Goal: Task Accomplishment & Management: Manage account settings

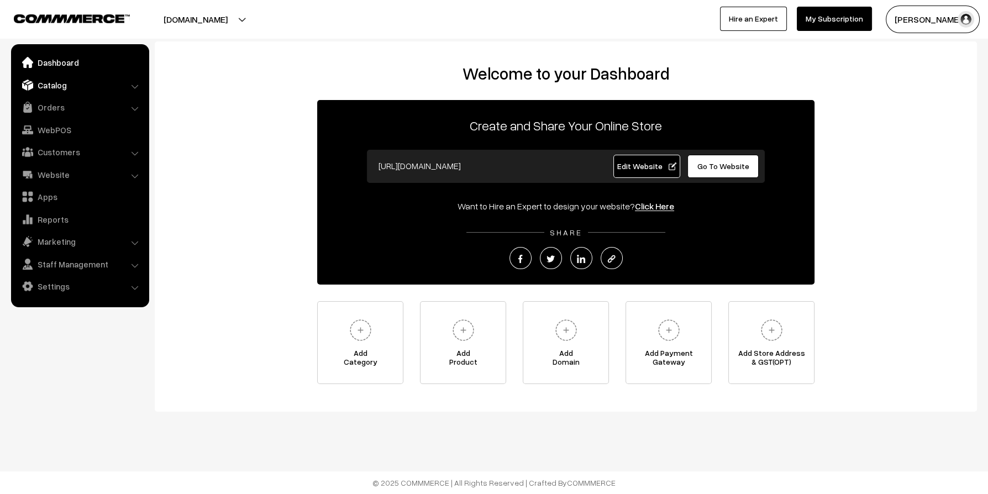
click at [54, 91] on link "Catalog" at bounding box center [80, 85] width 132 height 20
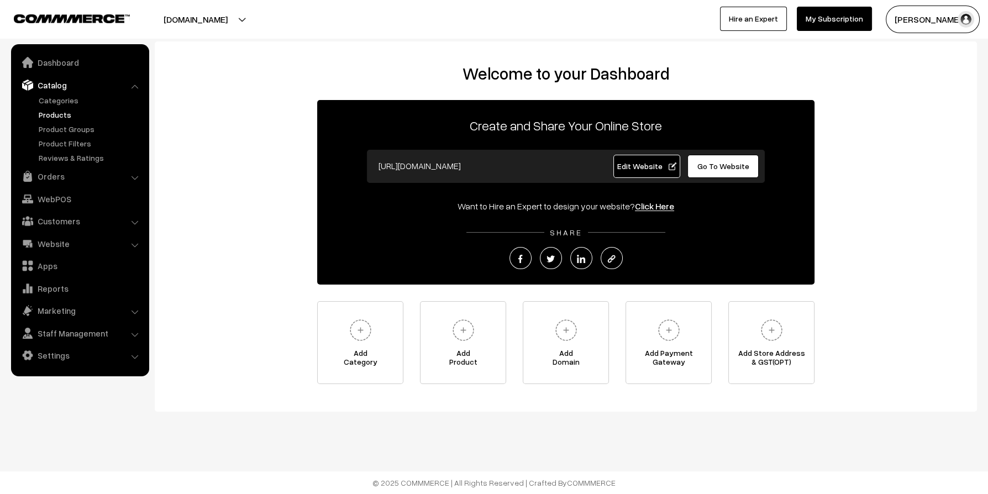
click at [52, 117] on link "Products" at bounding box center [90, 115] width 109 height 12
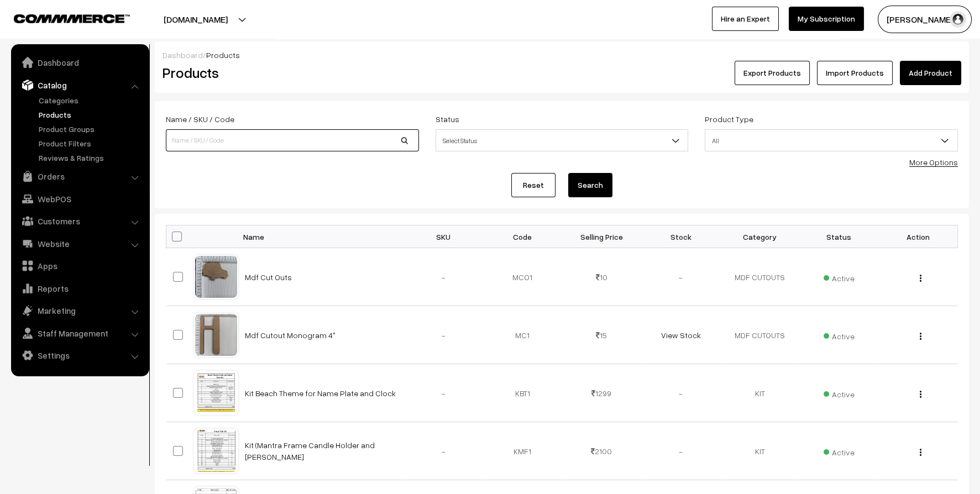
click at [285, 136] on input at bounding box center [292, 140] width 253 height 22
type input "uv"
click at [568, 173] on button "Search" at bounding box center [590, 185] width 44 height 24
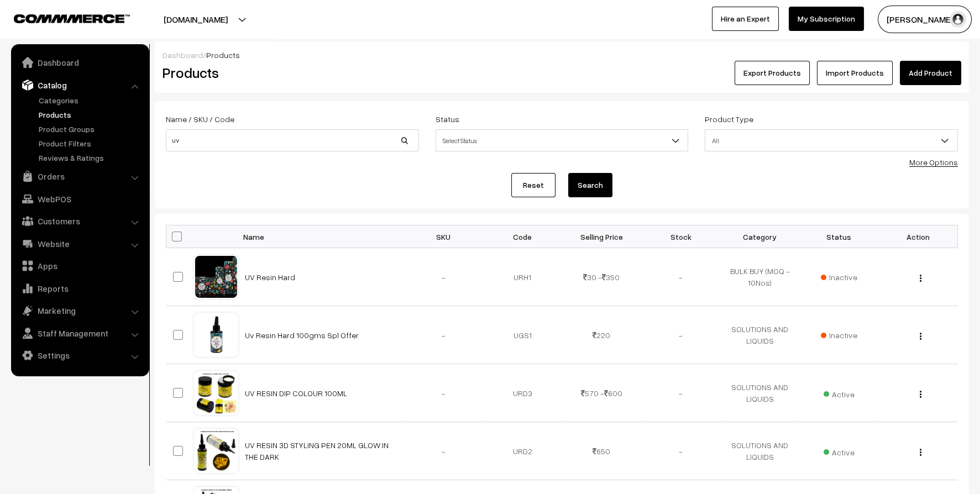
scroll to position [55, 0]
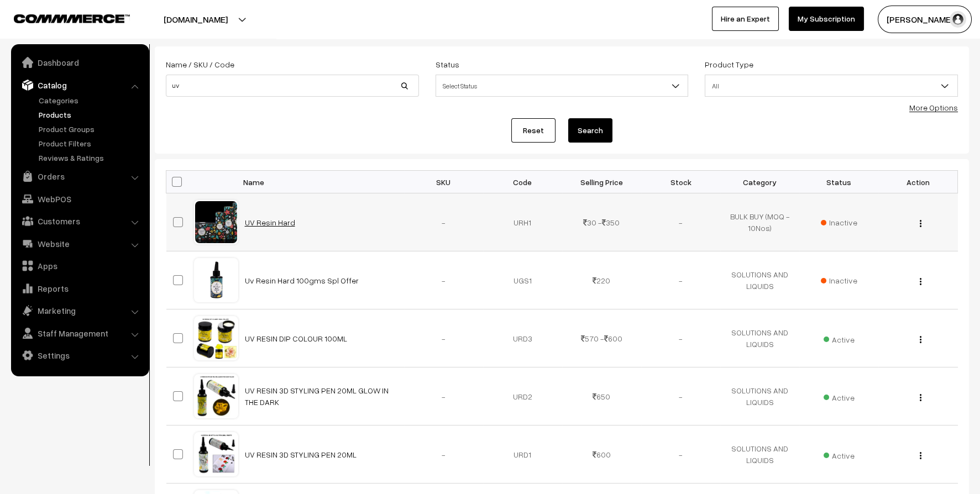
click at [277, 223] on link "UV Resin Hard" at bounding box center [270, 222] width 50 height 9
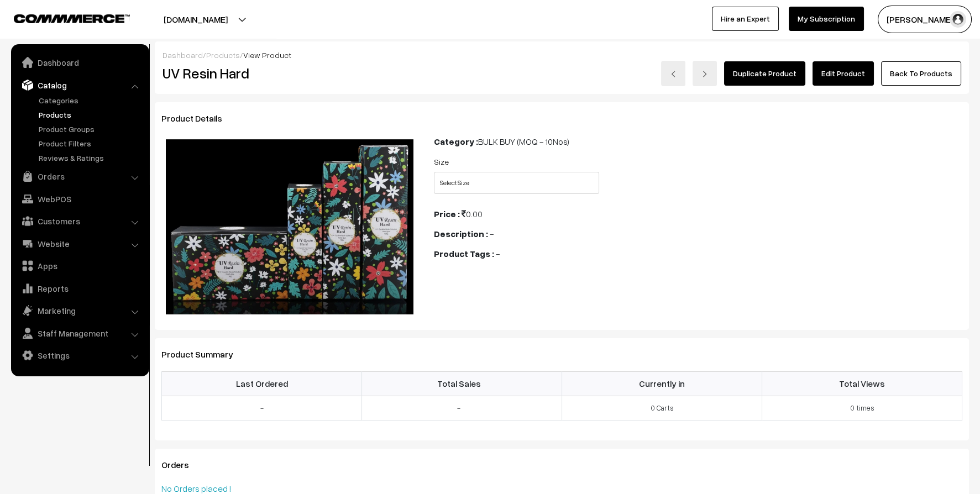
click at [852, 75] on link "Edit Product" at bounding box center [842, 73] width 61 height 24
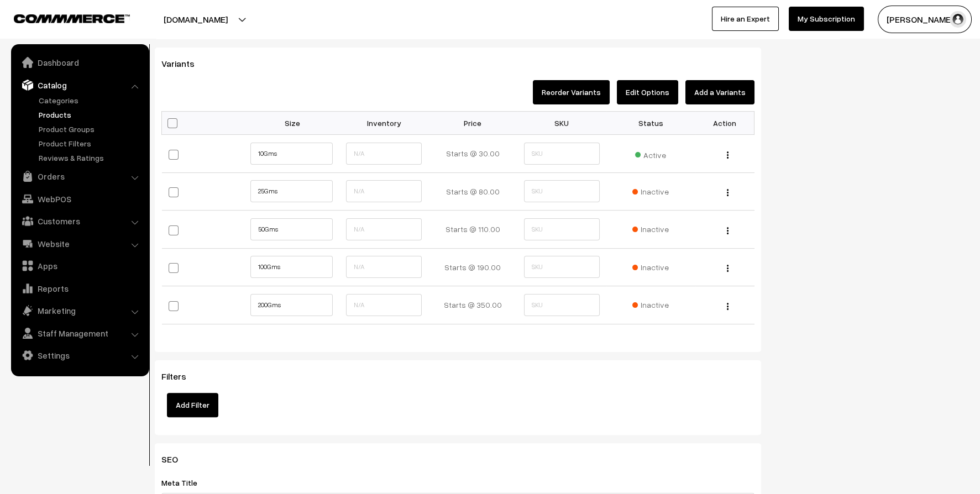
scroll to position [773, 0]
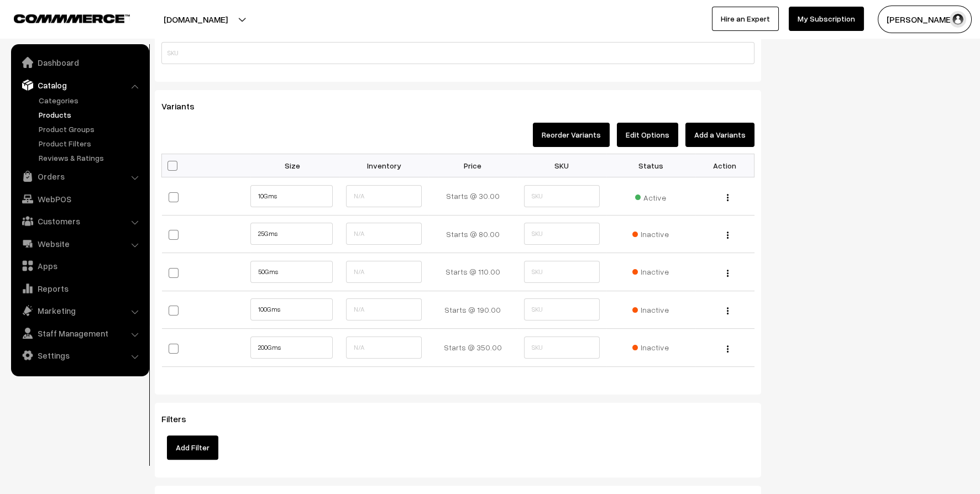
click at [733, 130] on button "Add a Variants" at bounding box center [719, 135] width 69 height 24
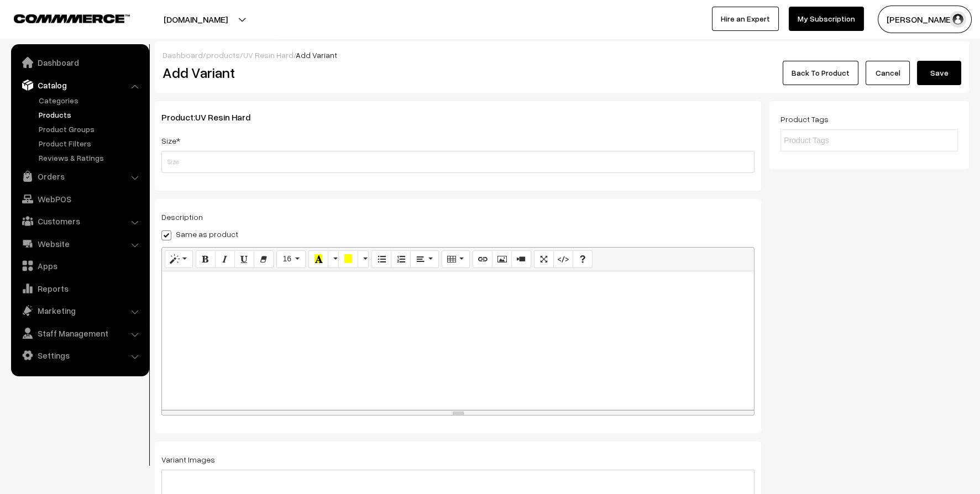
click at [728, 138] on div "Size *" at bounding box center [457, 153] width 593 height 39
click at [517, 174] on div "Product: UV Resin Hard Size * Category SILICONE MOULD---OUTDO---1---OUTDO---1 P…" at bounding box center [458, 146] width 606 height 90
click at [363, 175] on div "Product: UV Resin Hard Size * Category SILICONE MOULD---OUTDO---1---OUTDO---1 P…" at bounding box center [458, 146] width 606 height 90
click at [234, 162] on input "text" at bounding box center [457, 162] width 593 height 22
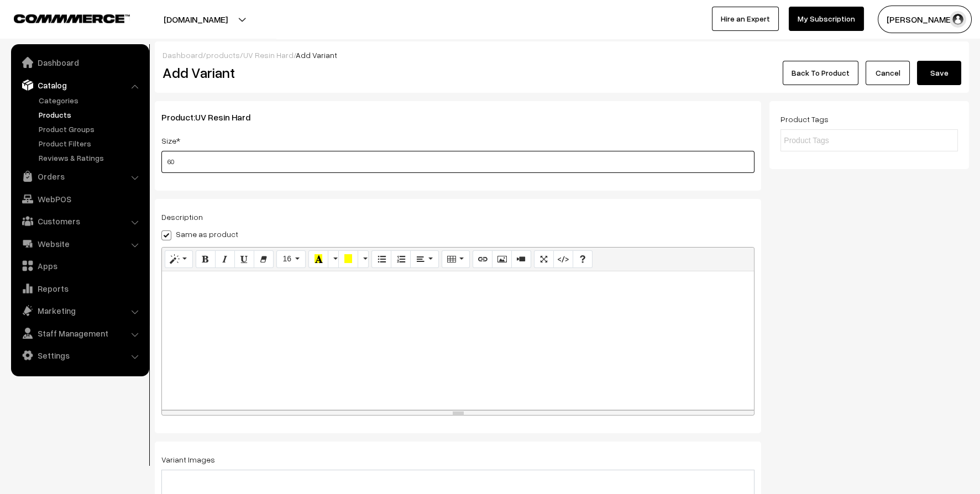
type input "60 Gms"
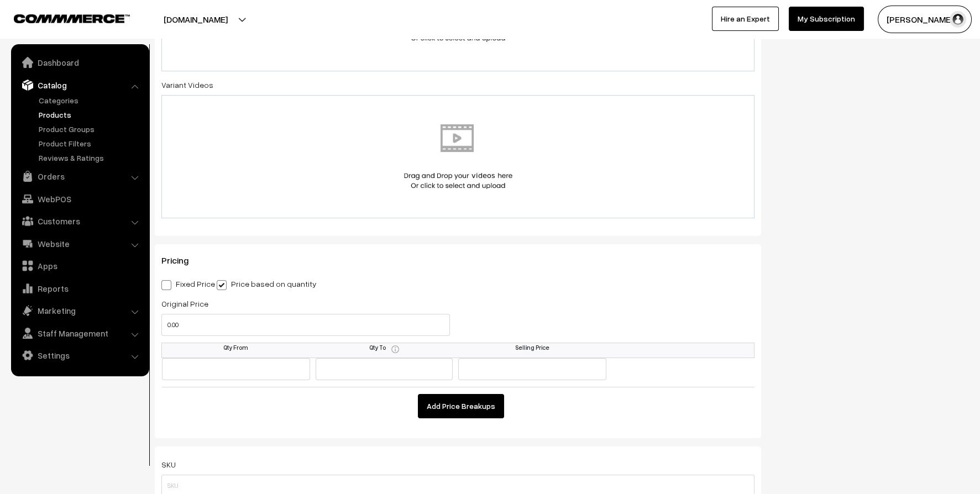
scroll to position [608, 0]
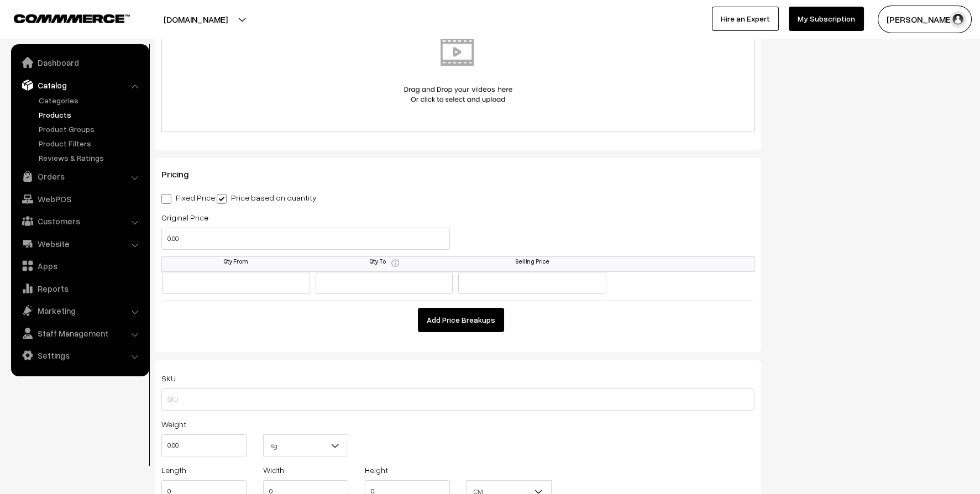
click at [176, 197] on label "Fixed Price" at bounding box center [188, 198] width 54 height 12
click at [169, 197] on input "Fixed Price" at bounding box center [164, 196] width 7 height 7
radio input "true"
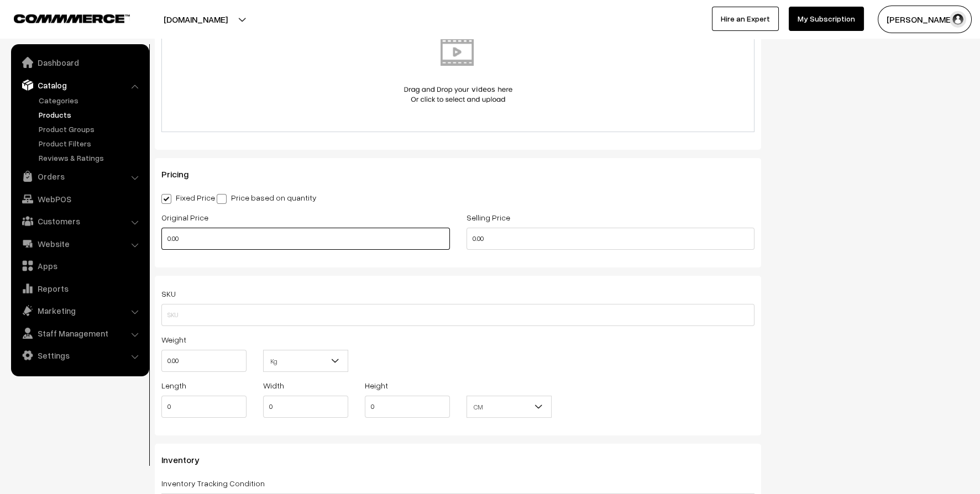
click at [215, 238] on input "0.00" at bounding box center [305, 239] width 288 height 22
type input "250"
type input "125"
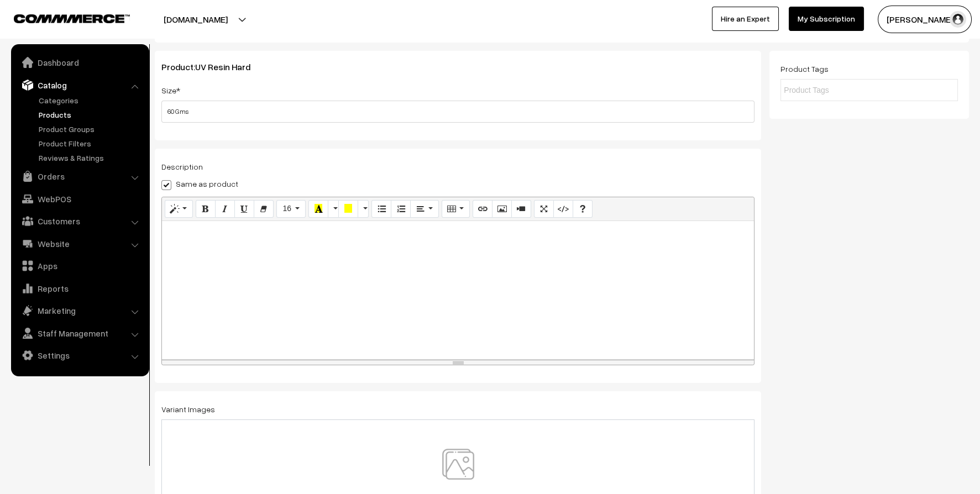
scroll to position [0, 0]
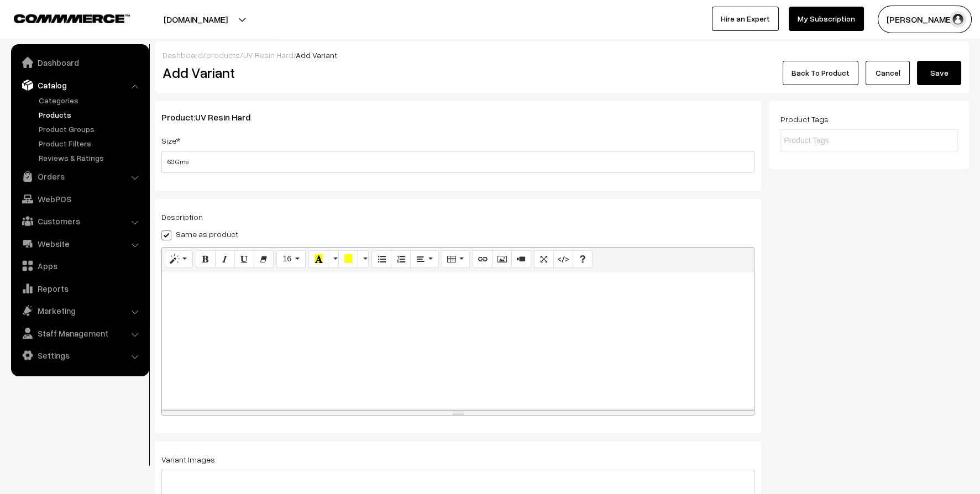
click at [939, 69] on button "Save" at bounding box center [939, 73] width 44 height 24
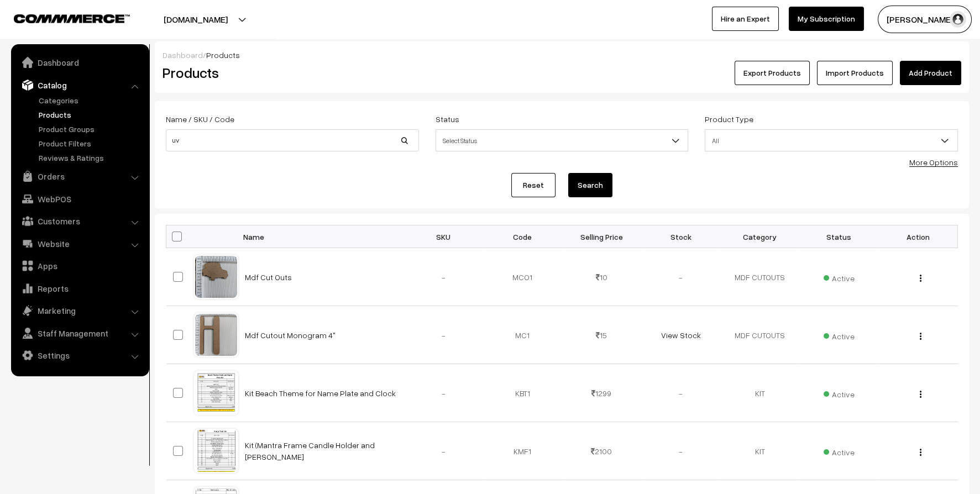
type input "uv"
click at [597, 183] on button "Search" at bounding box center [590, 185] width 44 height 24
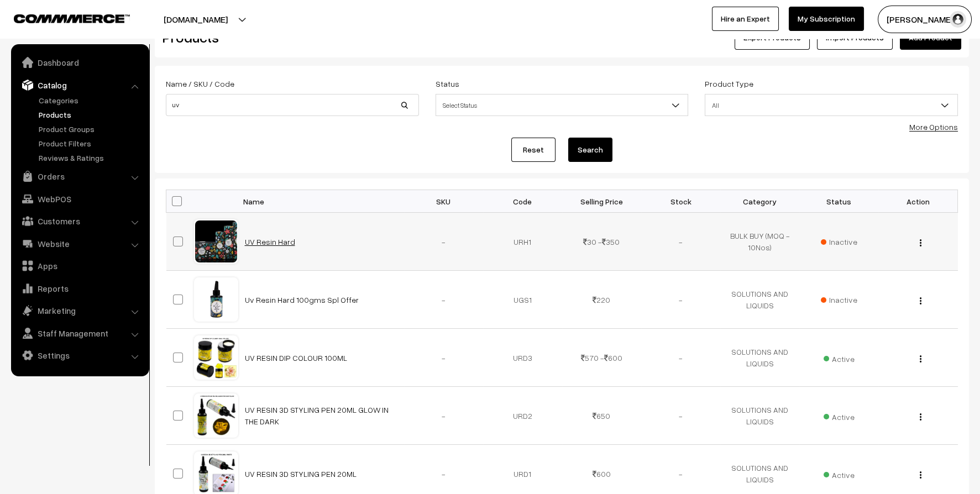
scroll to position [55, 0]
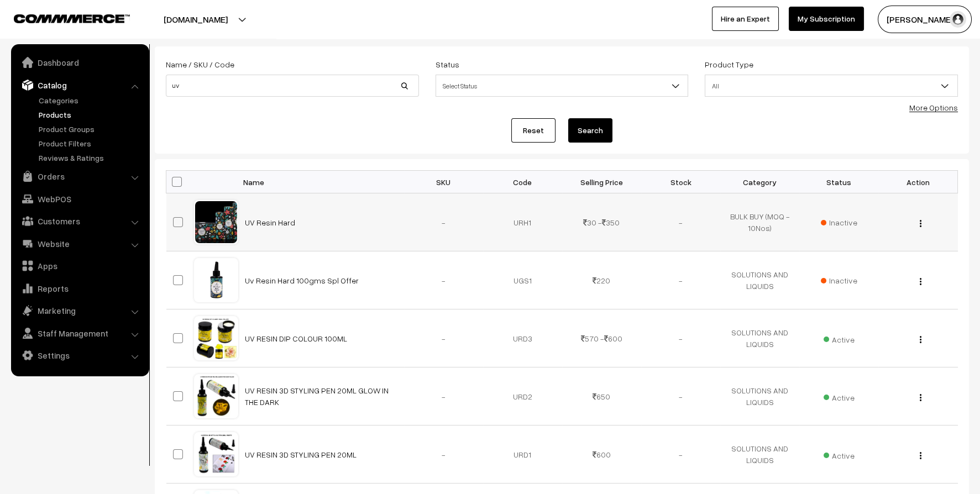
click at [766, 226] on td "BULK BUY (MOQ - 10Nos)" at bounding box center [759, 222] width 79 height 58
drag, startPoint x: 768, startPoint y: 210, endPoint x: 745, endPoint y: 222, distance: 25.5
click at [745, 222] on td "BULK BUY (MOQ - 10Nos)" at bounding box center [759, 222] width 79 height 58
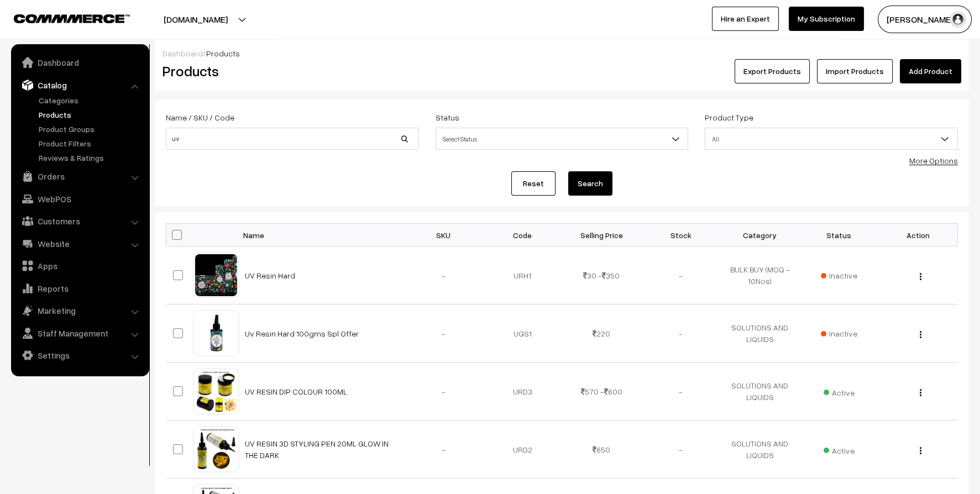
scroll to position [0, 0]
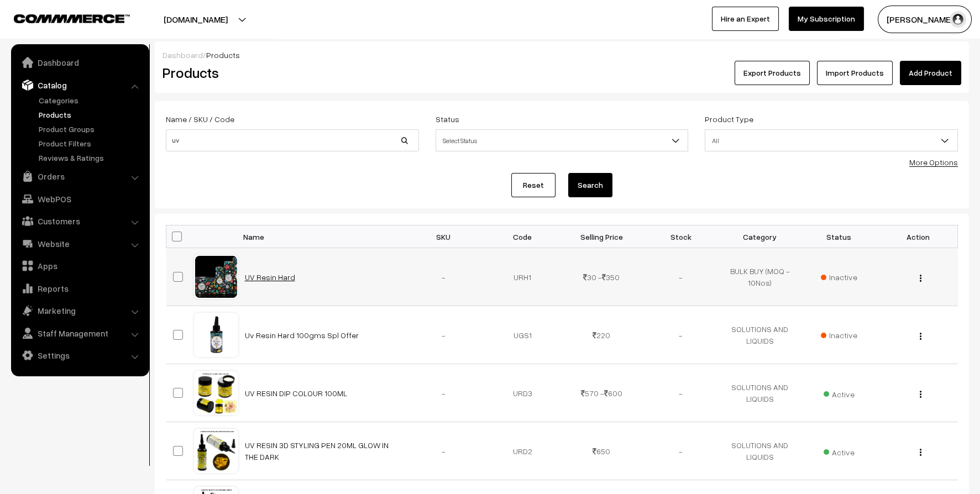
click at [269, 277] on link "UV Resin Hard" at bounding box center [270, 276] width 50 height 9
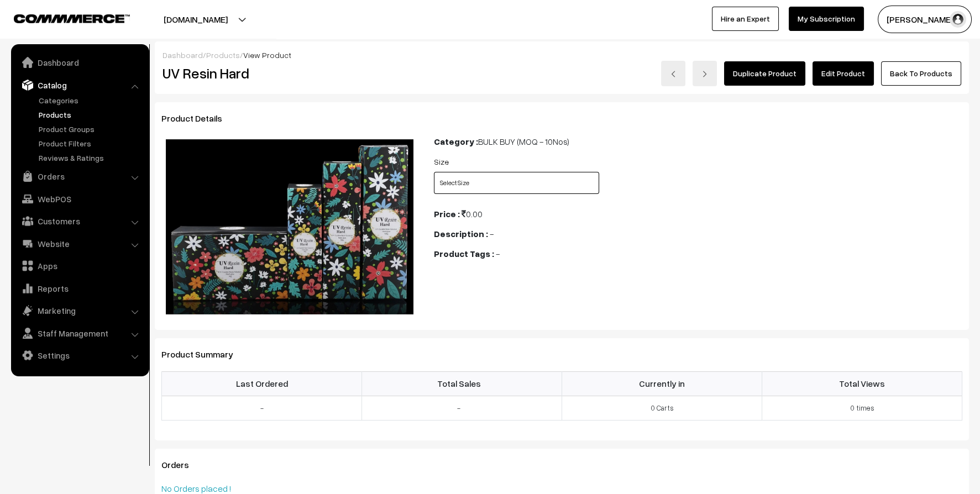
click at [505, 188] on select "Select Size 10Gms 25Gms 50Gms 100Gms 200Gms 60 Gms" at bounding box center [516, 183] width 165 height 22
click at [831, 77] on link "Edit Product" at bounding box center [842, 73] width 61 height 24
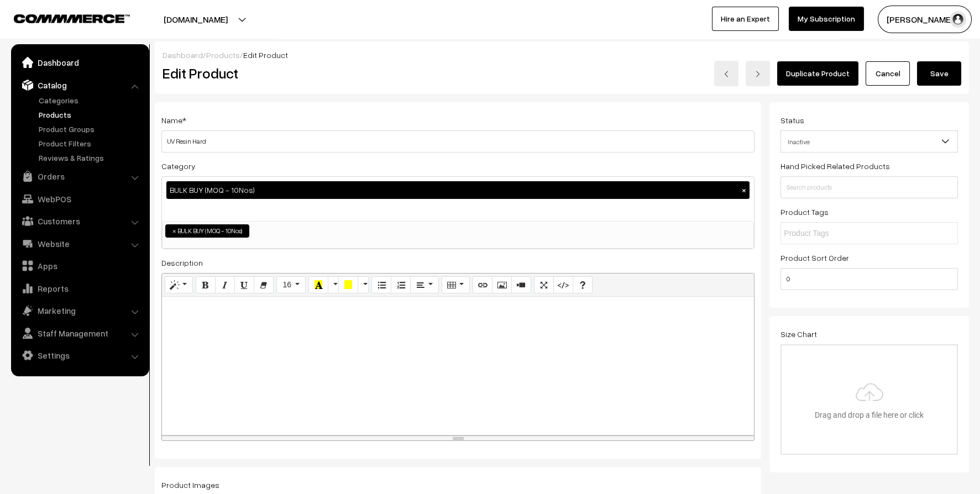
click at [65, 62] on link "Dashboard" at bounding box center [80, 62] width 132 height 20
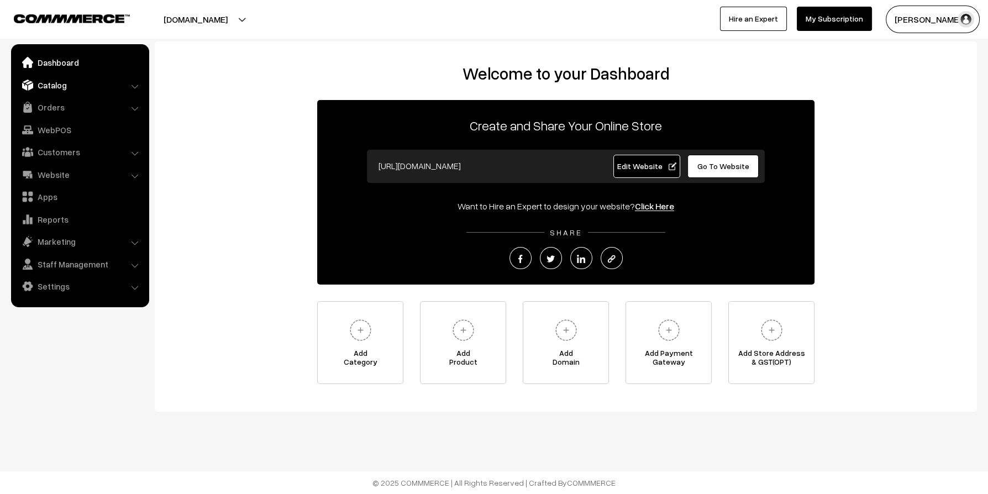
click at [60, 86] on link "Catalog" at bounding box center [80, 85] width 132 height 20
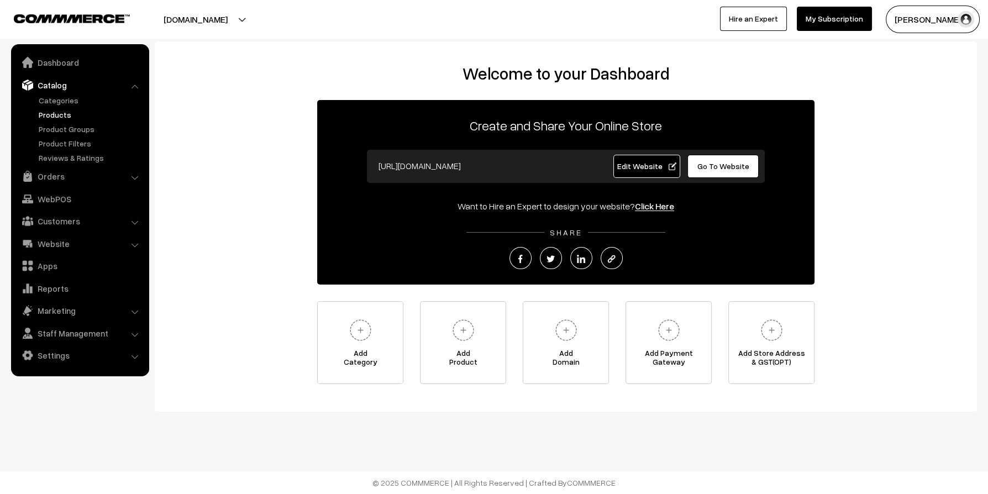
click at [61, 114] on link "Products" at bounding box center [90, 115] width 109 height 12
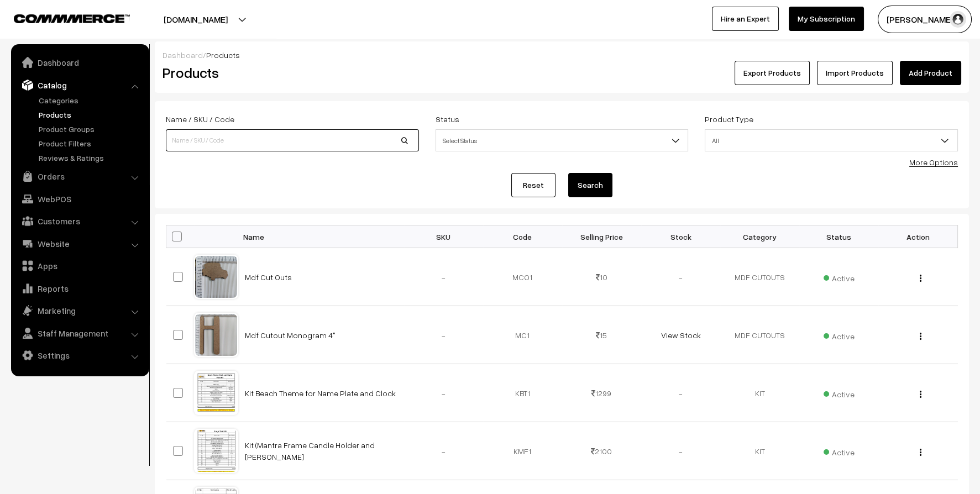
click at [216, 144] on input at bounding box center [292, 140] width 253 height 22
type input "uv"
click at [591, 188] on button "Search" at bounding box center [590, 185] width 44 height 24
type button "Search"
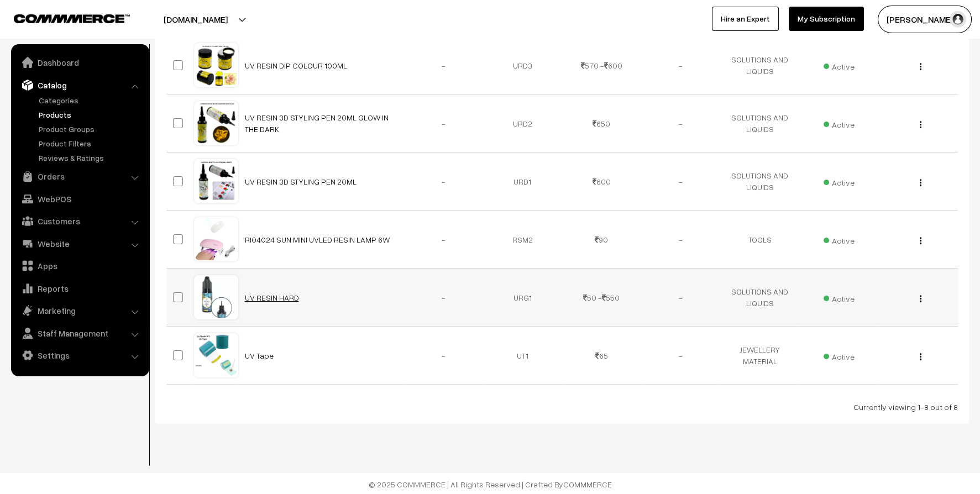
scroll to position [328, 0]
click at [274, 293] on link "UV RESIN HARD" at bounding box center [272, 296] width 54 height 9
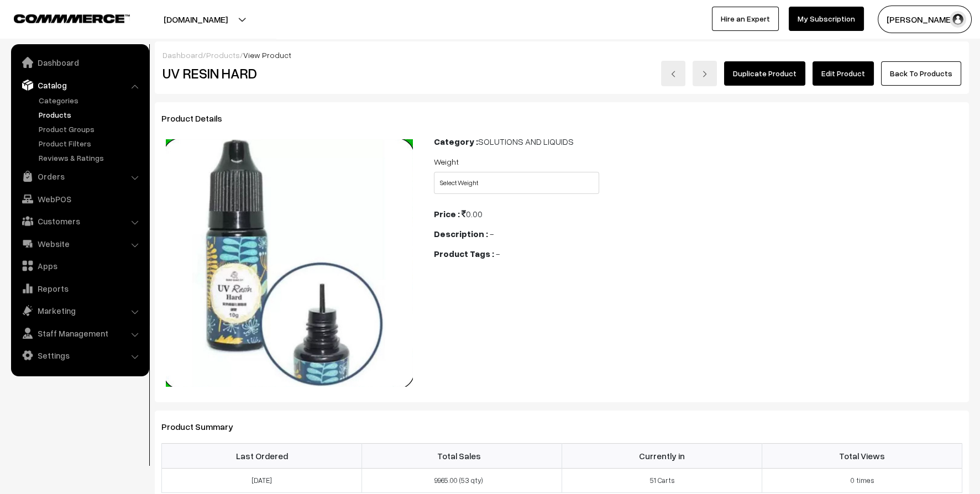
click at [859, 77] on link "Edit Product" at bounding box center [842, 73] width 61 height 24
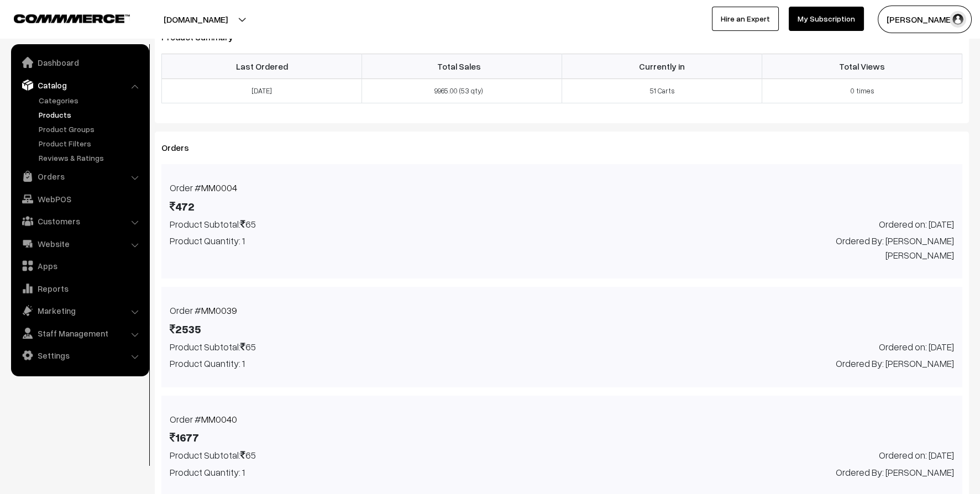
scroll to position [653, 0]
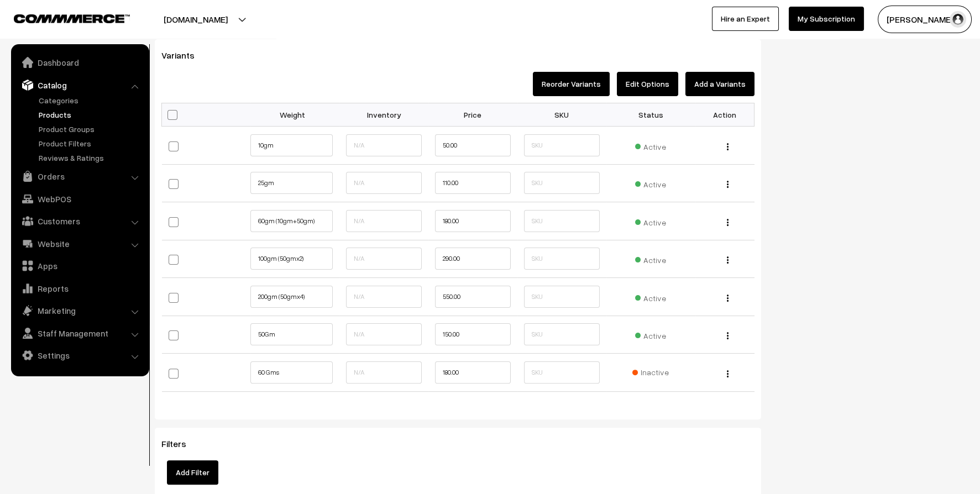
scroll to position [828, 0]
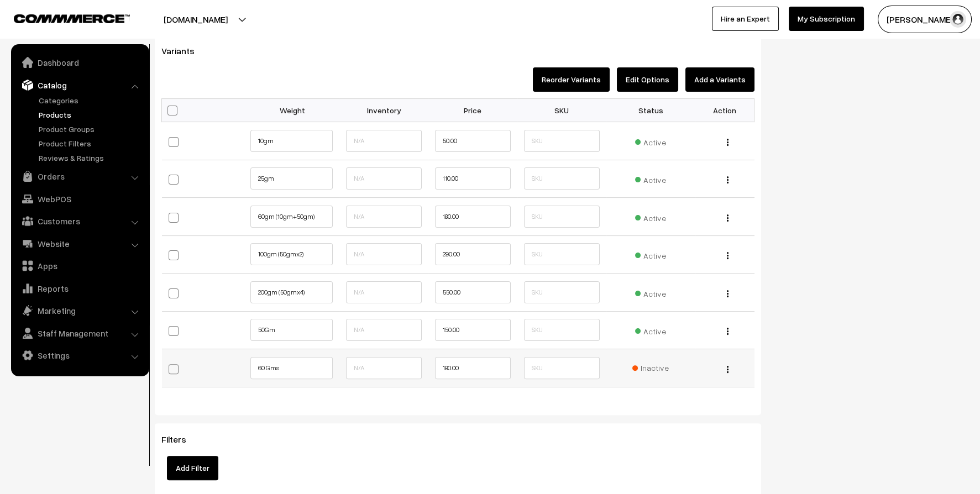
click at [659, 370] on span "Inactive" at bounding box center [650, 368] width 36 height 12
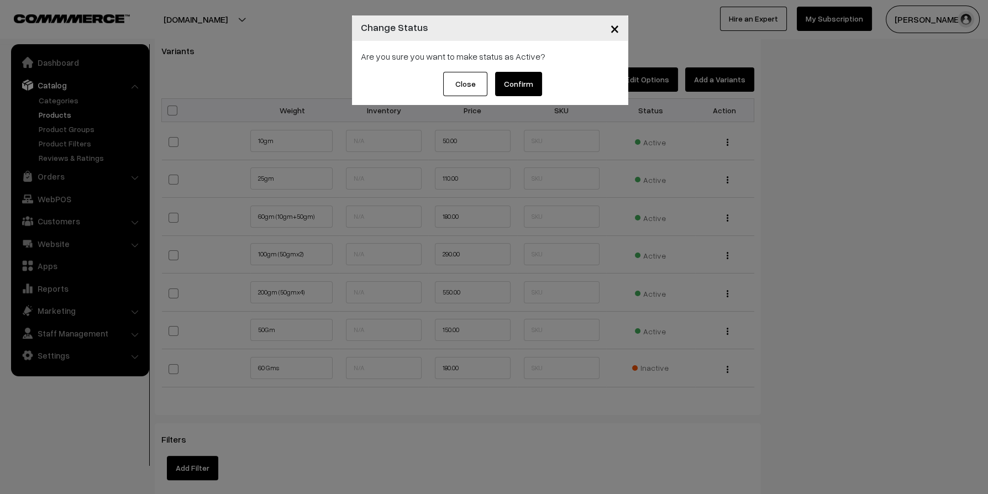
click at [523, 85] on button "Confirm" at bounding box center [518, 84] width 47 height 24
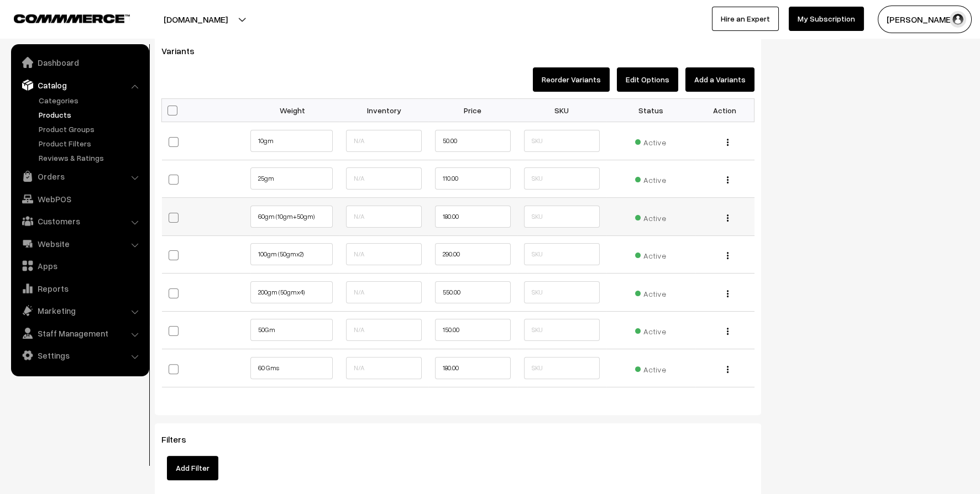
click at [649, 213] on span "Active" at bounding box center [650, 216] width 31 height 14
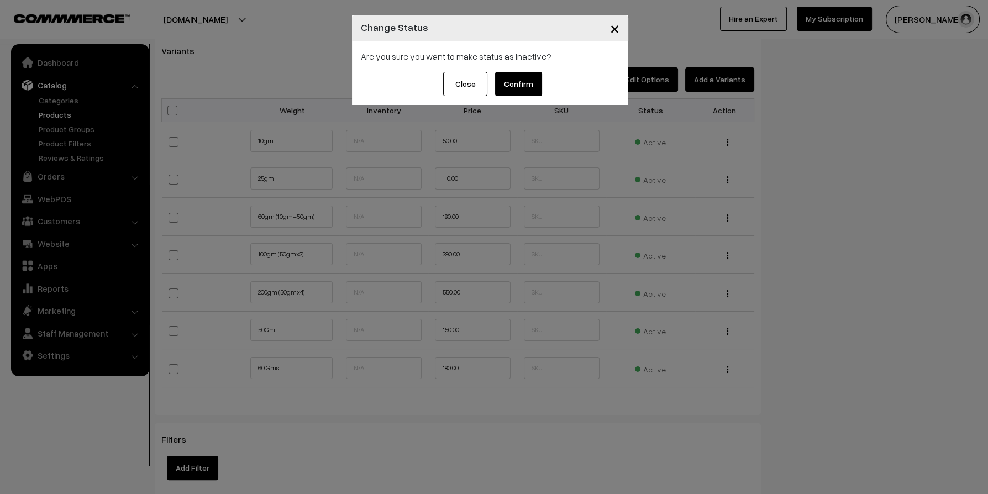
click at [508, 75] on button "Confirm" at bounding box center [518, 84] width 47 height 24
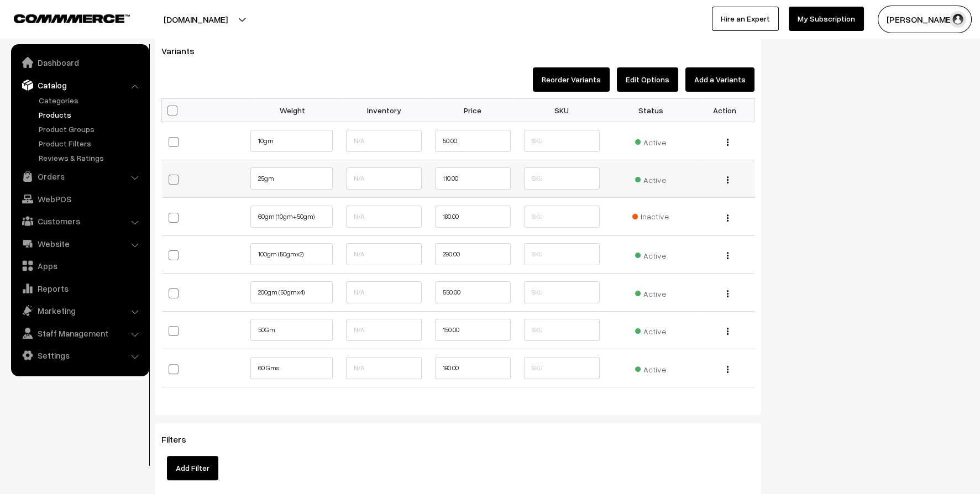
click at [649, 177] on span "Active" at bounding box center [650, 178] width 31 height 14
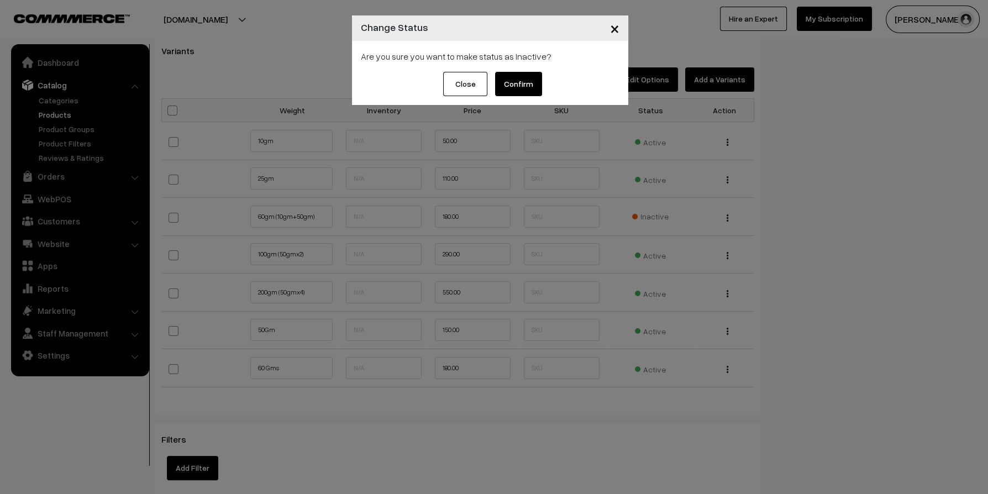
click at [532, 85] on button "Confirm" at bounding box center [518, 84] width 47 height 24
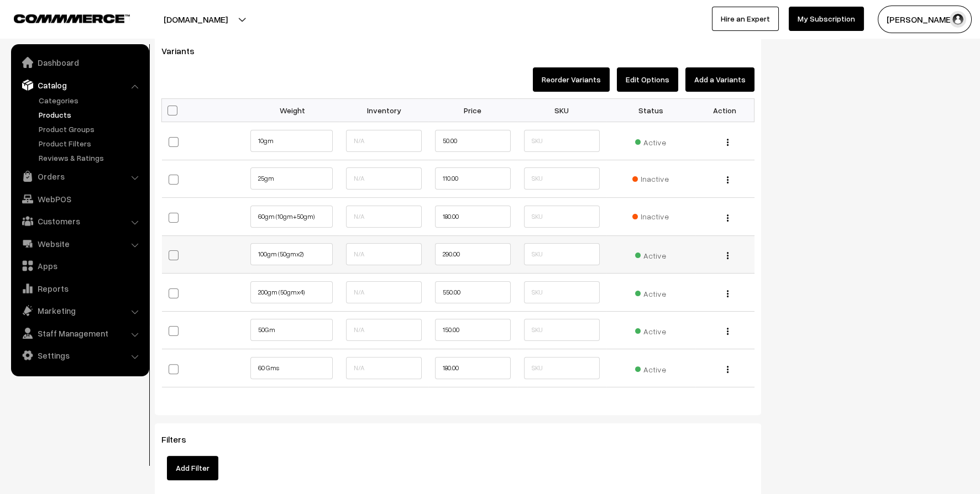
click at [661, 250] on span "Active" at bounding box center [650, 254] width 31 height 14
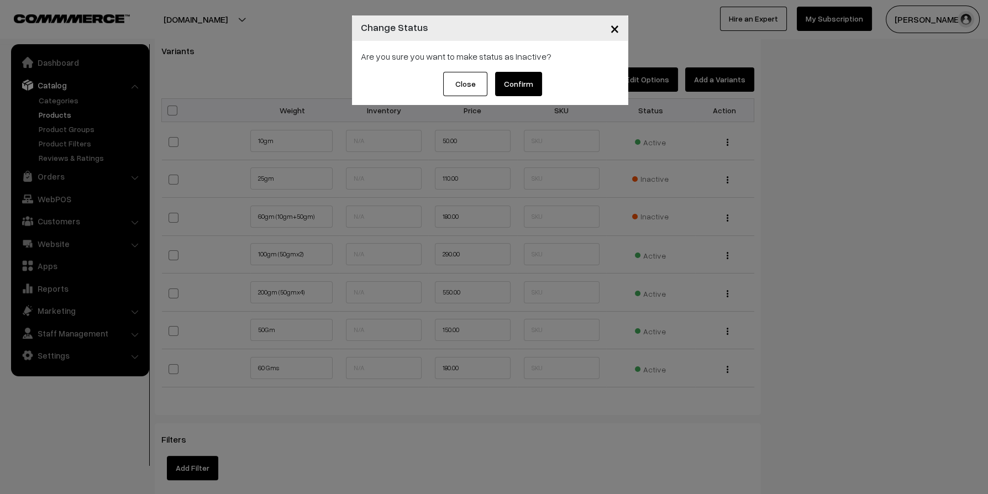
click at [533, 83] on button "Confirm" at bounding box center [518, 84] width 47 height 24
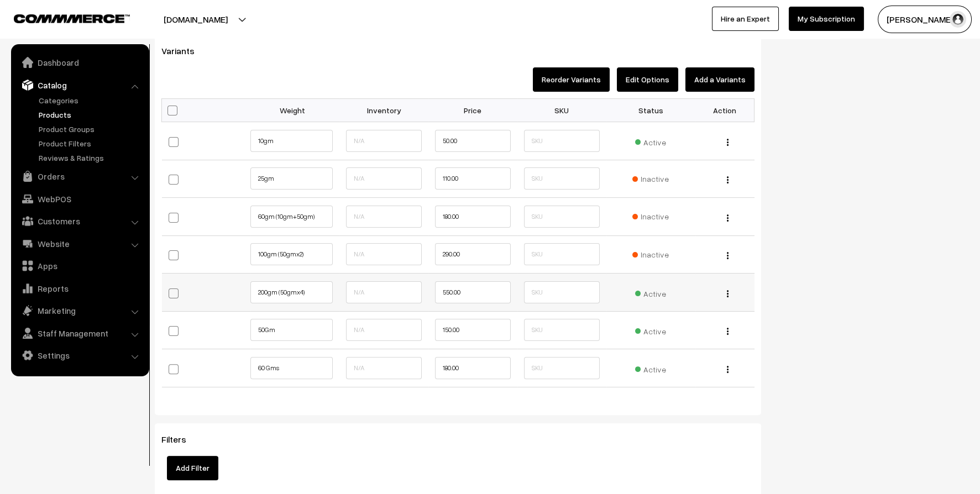
click at [646, 291] on span "Active" at bounding box center [650, 292] width 31 height 14
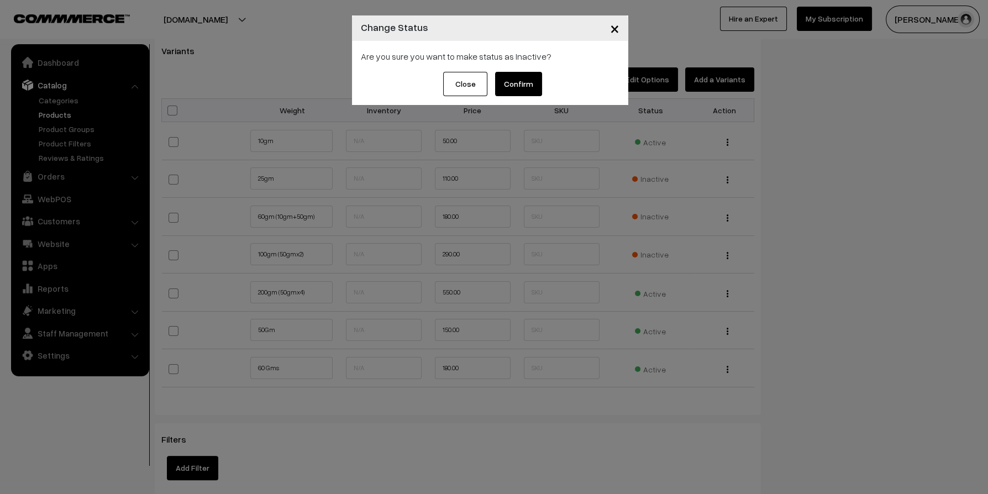
click at [518, 83] on button "Confirm" at bounding box center [518, 84] width 47 height 24
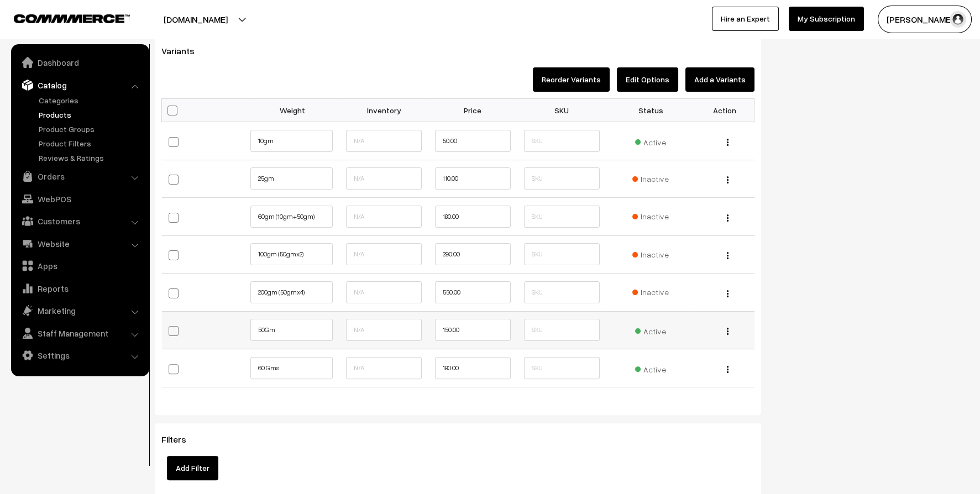
click at [653, 333] on span "Active" at bounding box center [650, 330] width 31 height 14
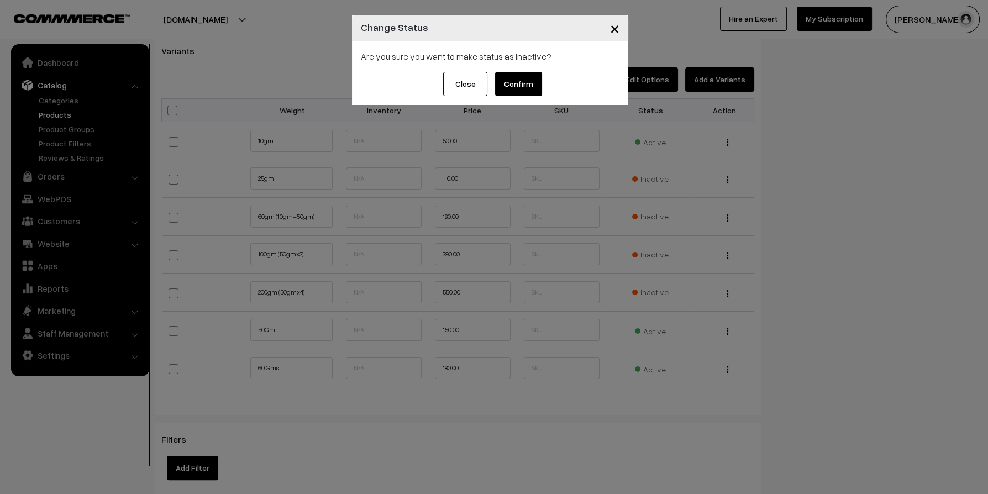
click at [542, 94] on div "Close Confirm" at bounding box center [490, 88] width 276 height 33
click at [525, 88] on button "Confirm" at bounding box center [518, 84] width 47 height 24
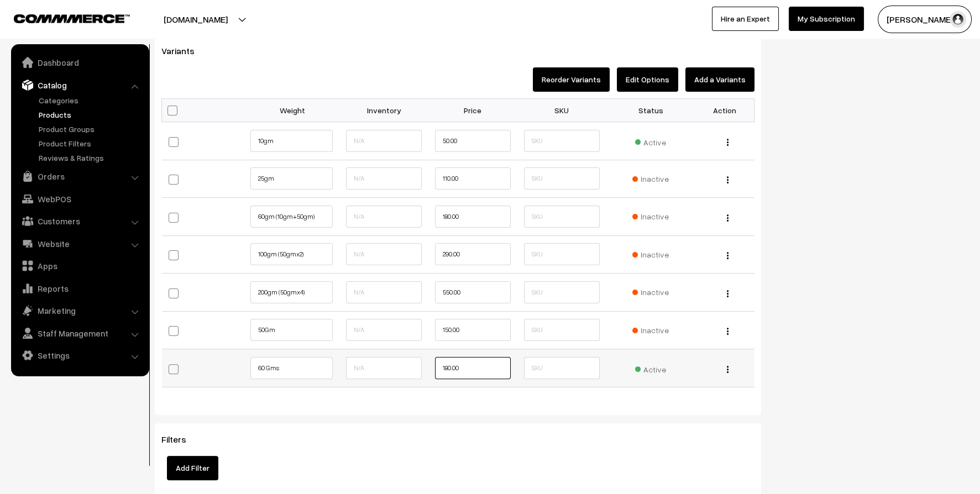
drag, startPoint x: 470, startPoint y: 368, endPoint x: 348, endPoint y: 367, distance: 121.6
click at [349, 367] on tr "60 Gms 180.00 Active Edit" at bounding box center [458, 368] width 592 height 38
type input "125"
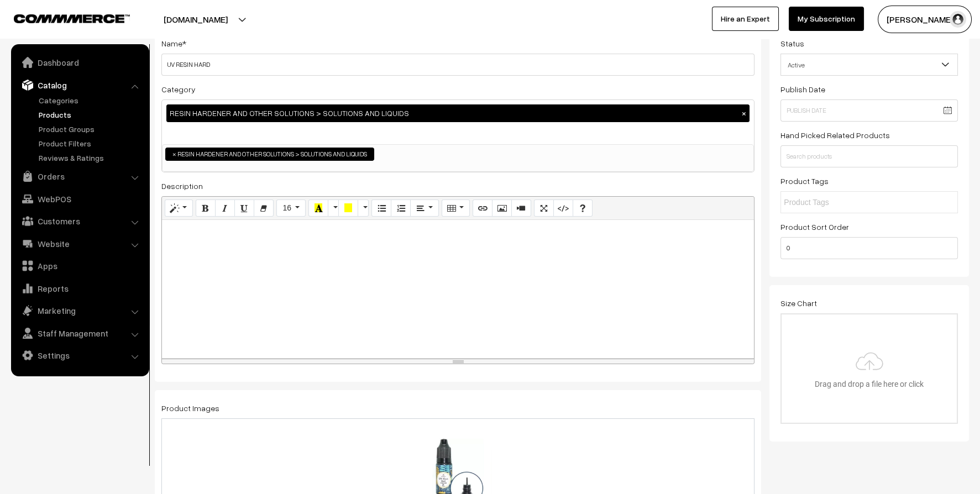
scroll to position [0, 0]
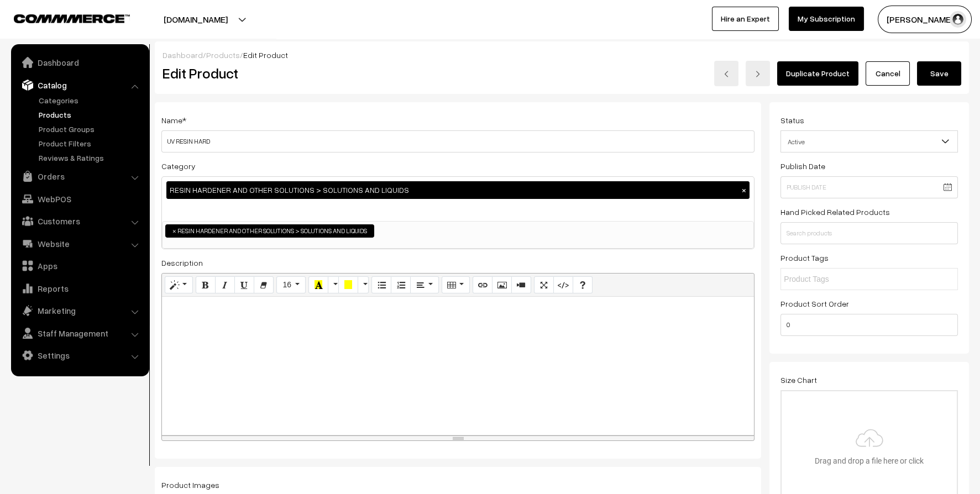
click at [939, 67] on button "Save" at bounding box center [939, 73] width 44 height 24
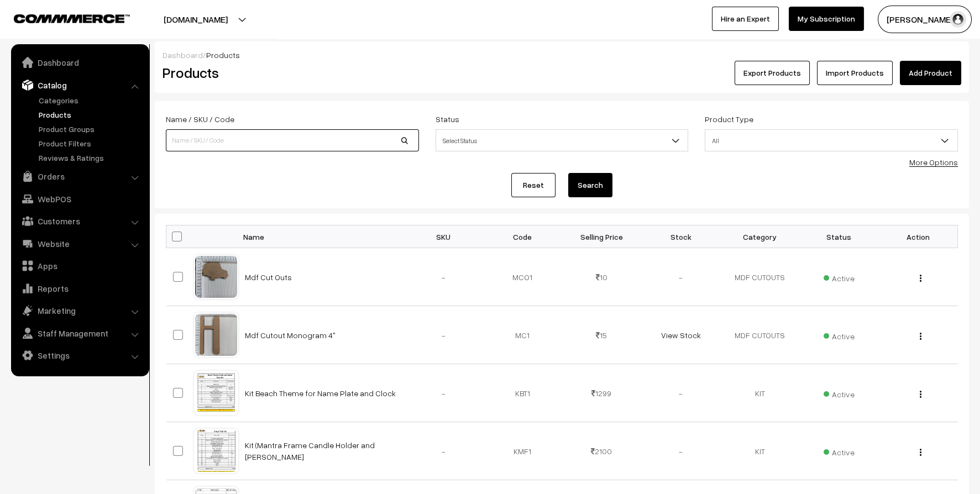
click at [222, 132] on input at bounding box center [292, 140] width 253 height 22
type input "uv"
click at [568, 173] on button "Search" at bounding box center [590, 185] width 44 height 24
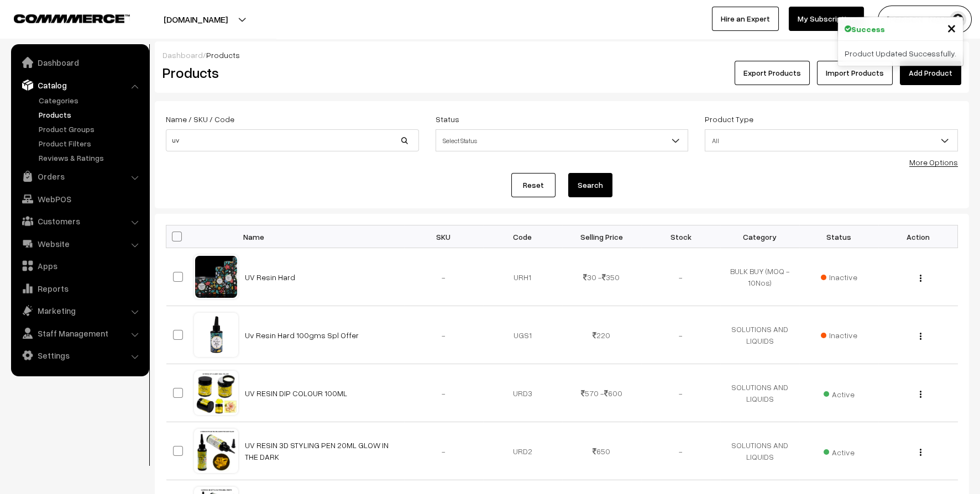
click at [597, 185] on button "Search" at bounding box center [590, 185] width 44 height 24
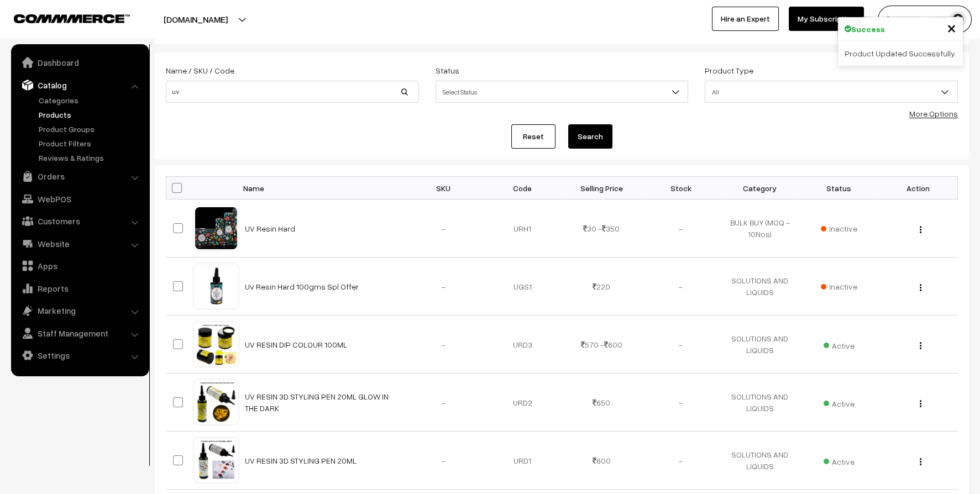
scroll to position [110, 0]
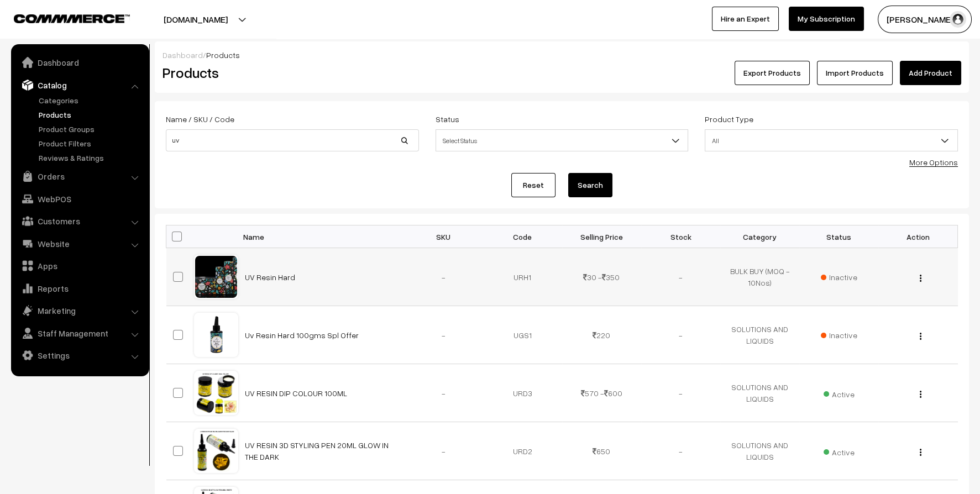
click at [921, 280] on button "button" at bounding box center [920, 278] width 3 height 9
click at [862, 338] on link "Delete" at bounding box center [871, 342] width 94 height 24
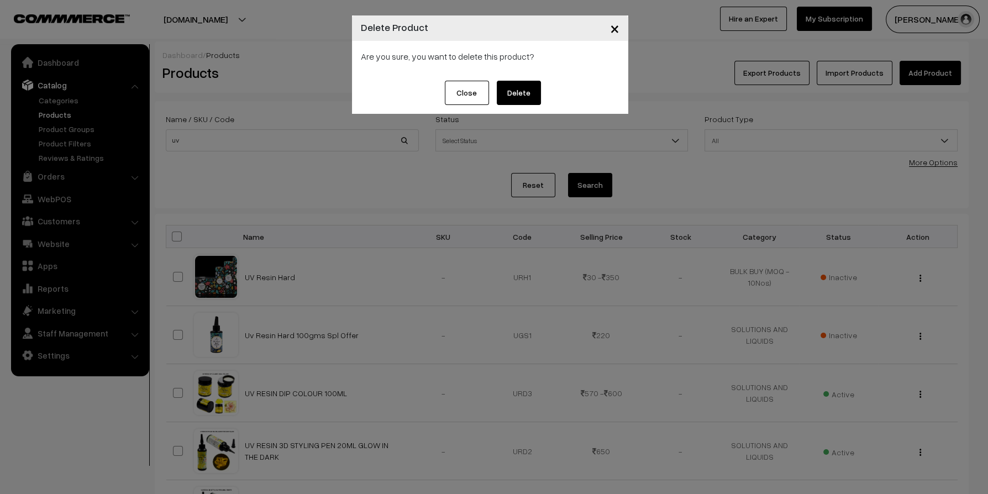
click at [618, 34] on span "×" at bounding box center [614, 28] width 9 height 20
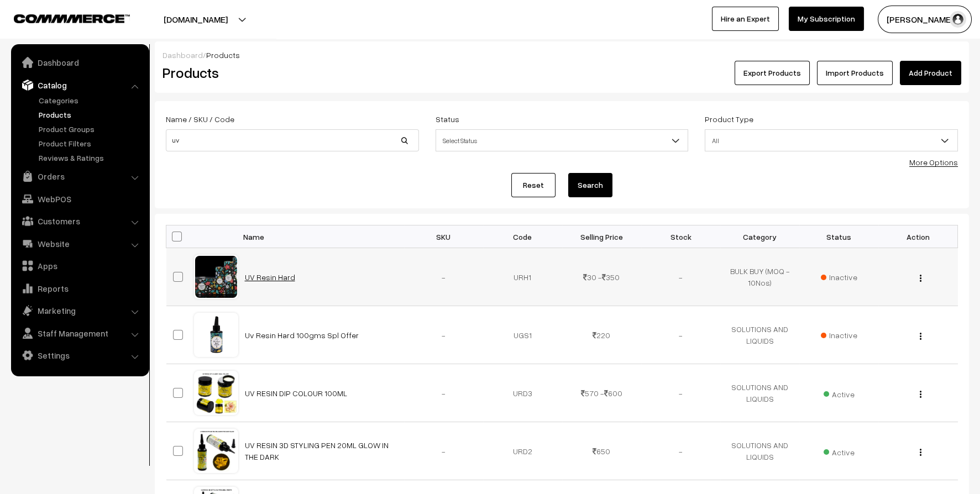
click at [284, 276] on link "UV Resin Hard" at bounding box center [270, 276] width 50 height 9
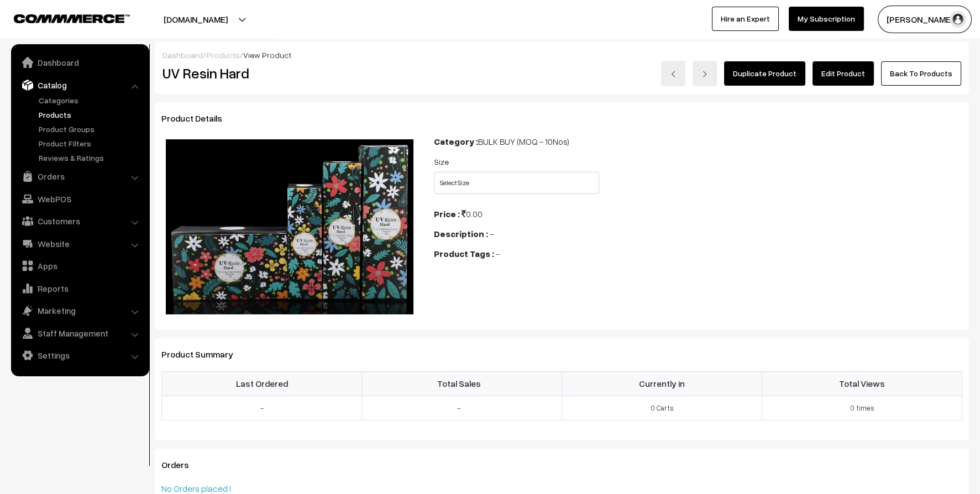
click at [861, 72] on link "Edit Product" at bounding box center [842, 73] width 61 height 24
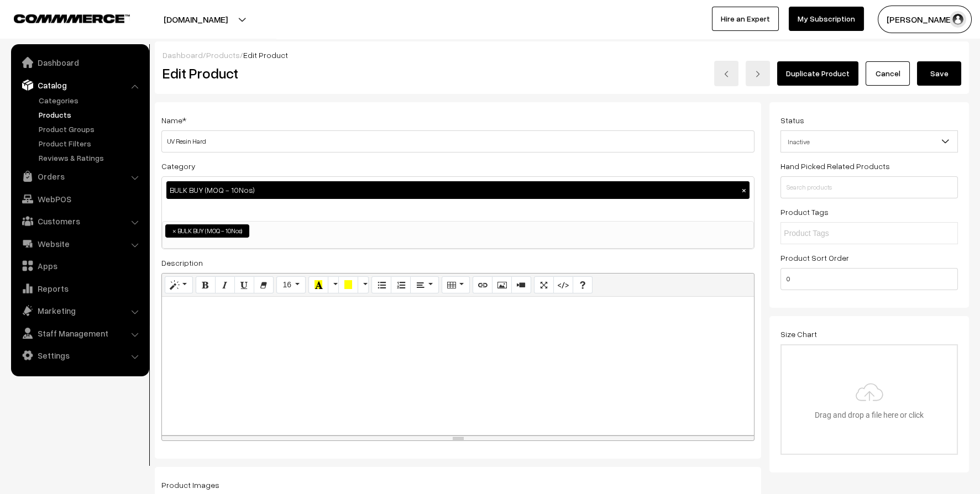
click at [930, 74] on button "Save" at bounding box center [939, 73] width 44 height 24
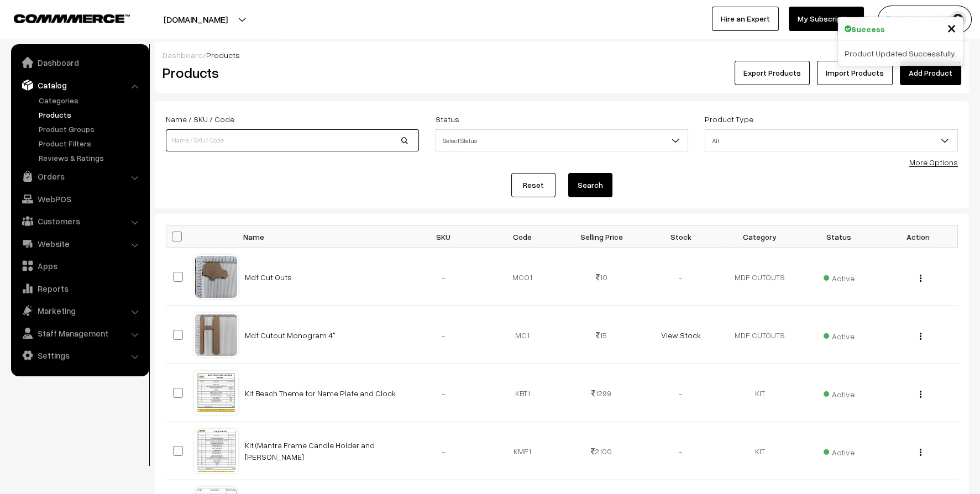
click at [199, 135] on input at bounding box center [292, 140] width 253 height 22
type input "uv"
click at [568, 173] on button "Search" at bounding box center [590, 185] width 44 height 24
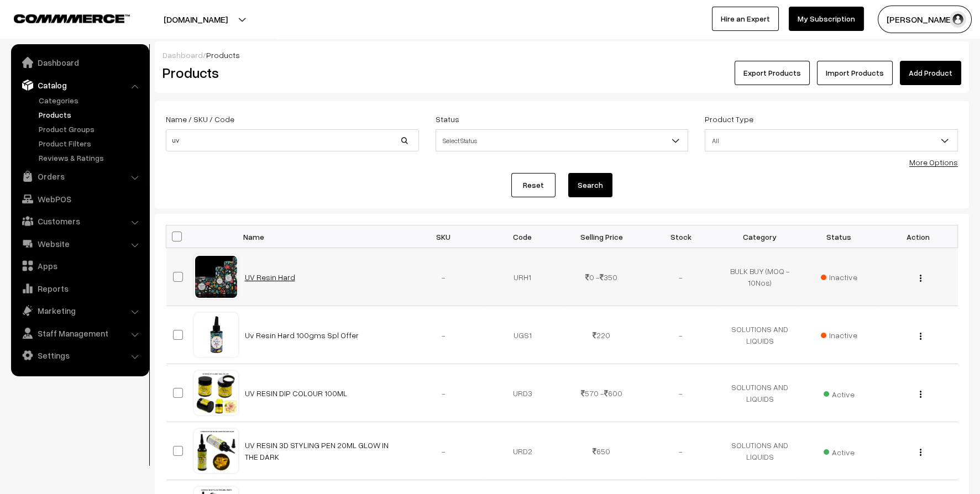
click at [271, 277] on link "UV Resin Hard" at bounding box center [270, 276] width 50 height 9
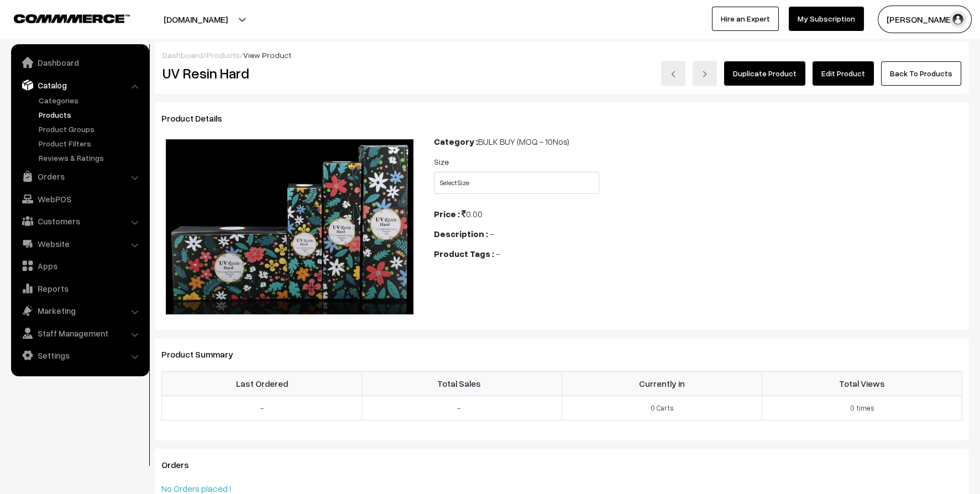
click at [700, 76] on div "Duplicate Product Edit Product Back To Products" at bounding box center [697, 73] width 527 height 25
drag, startPoint x: 700, startPoint y: 76, endPoint x: 684, endPoint y: 74, distance: 16.2
click at [676, 74] on img at bounding box center [673, 74] width 7 height 7
click at [717, 77] on link at bounding box center [704, 73] width 24 height 25
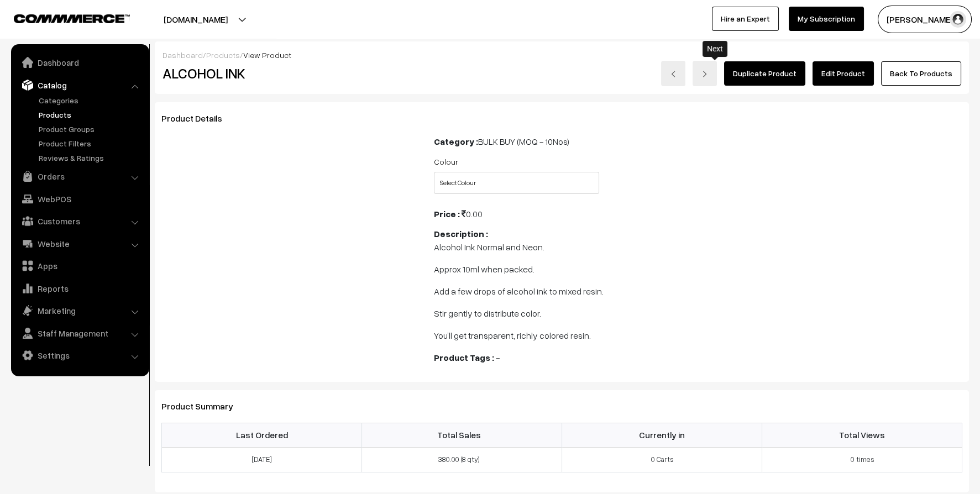
click at [717, 77] on link at bounding box center [704, 73] width 24 height 25
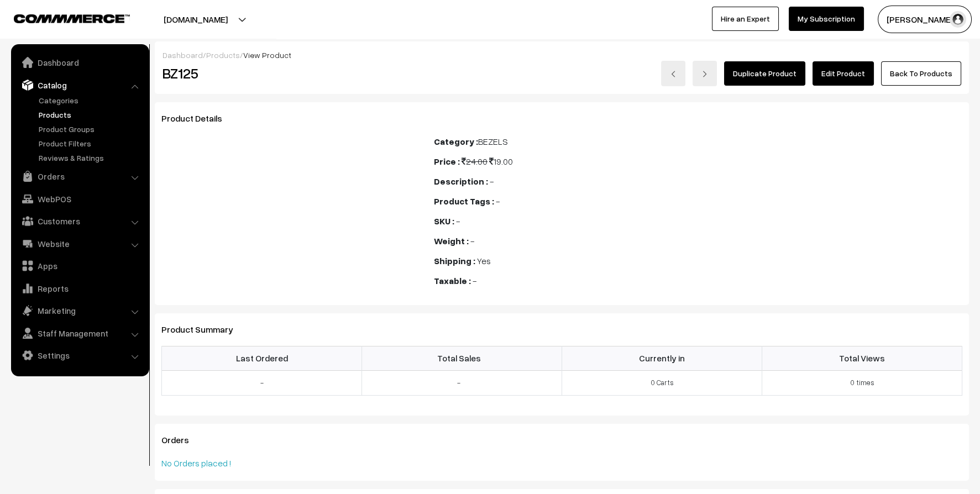
click at [41, 112] on link "Products" at bounding box center [90, 115] width 109 height 12
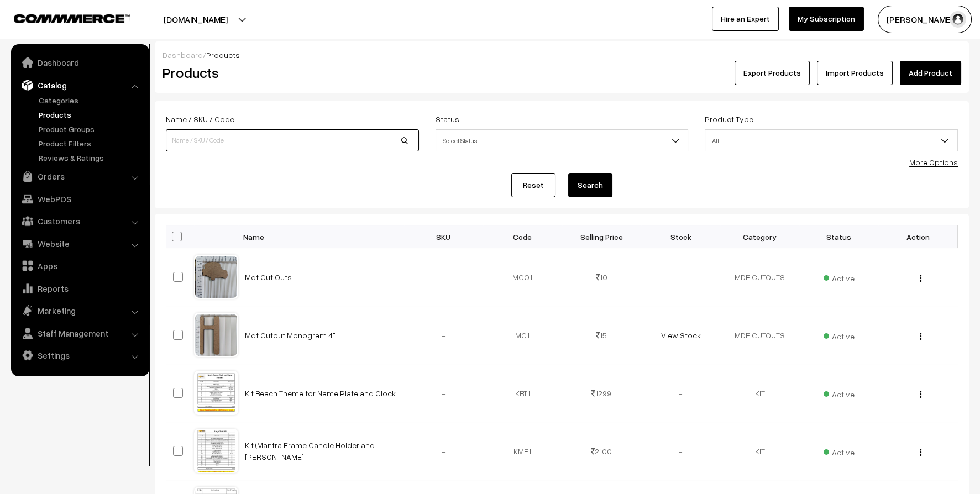
click at [234, 136] on input at bounding box center [292, 140] width 253 height 22
type input "uv"
click at [597, 190] on button "Search" at bounding box center [590, 185] width 44 height 24
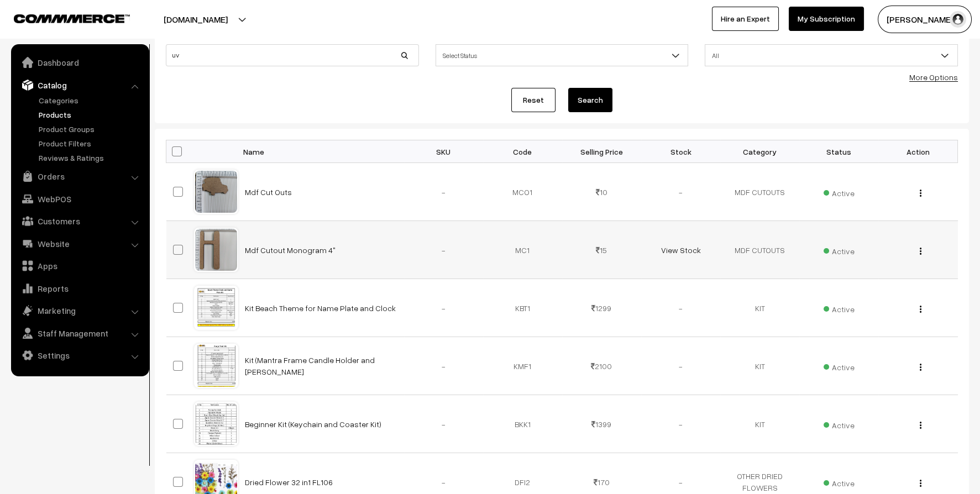
scroll to position [167, 0]
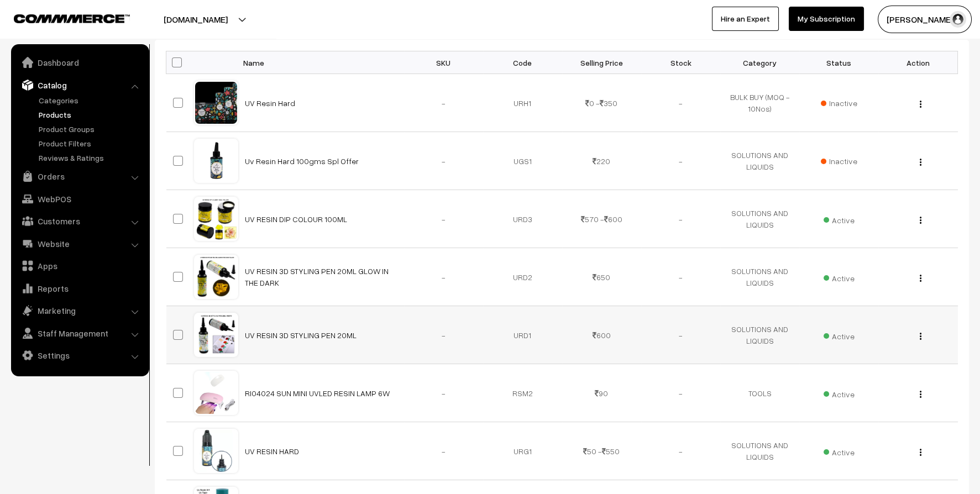
scroll to position [276, 0]
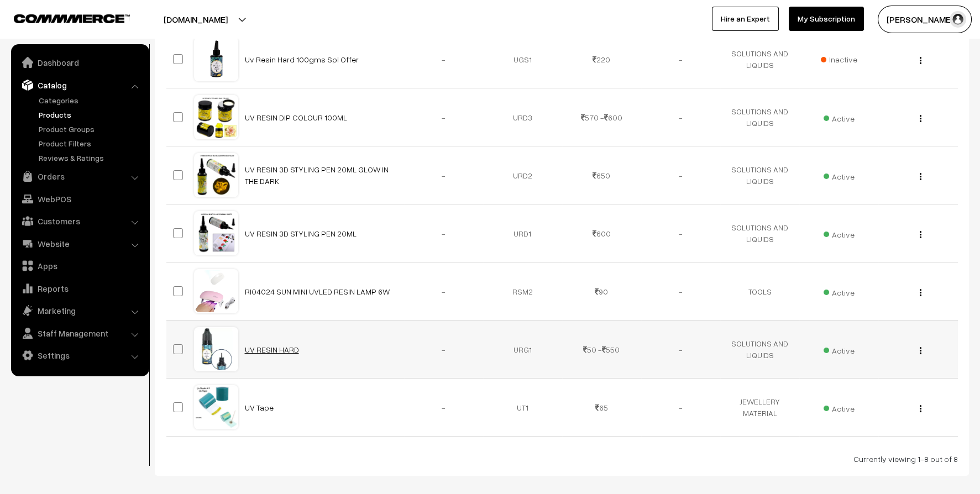
click at [271, 345] on link "UV RESIN HARD" at bounding box center [272, 349] width 54 height 9
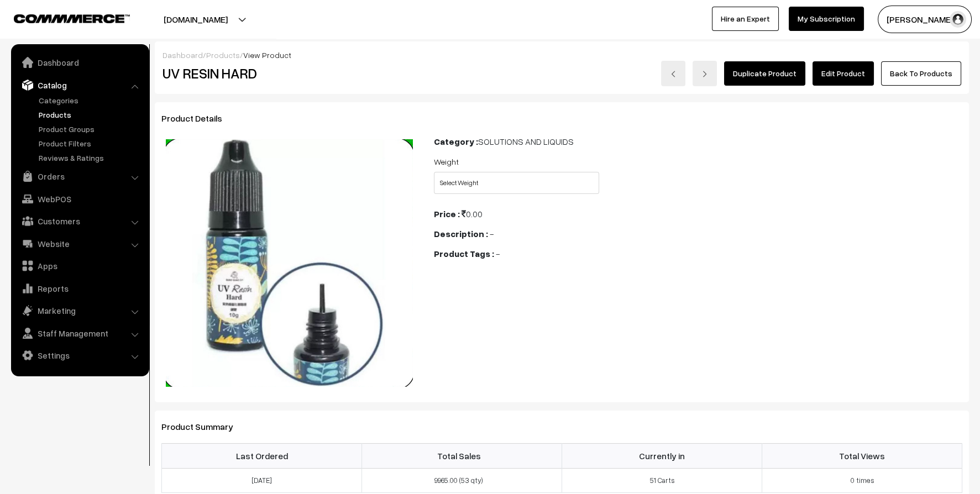
click at [856, 77] on link "Edit Product" at bounding box center [842, 73] width 61 height 24
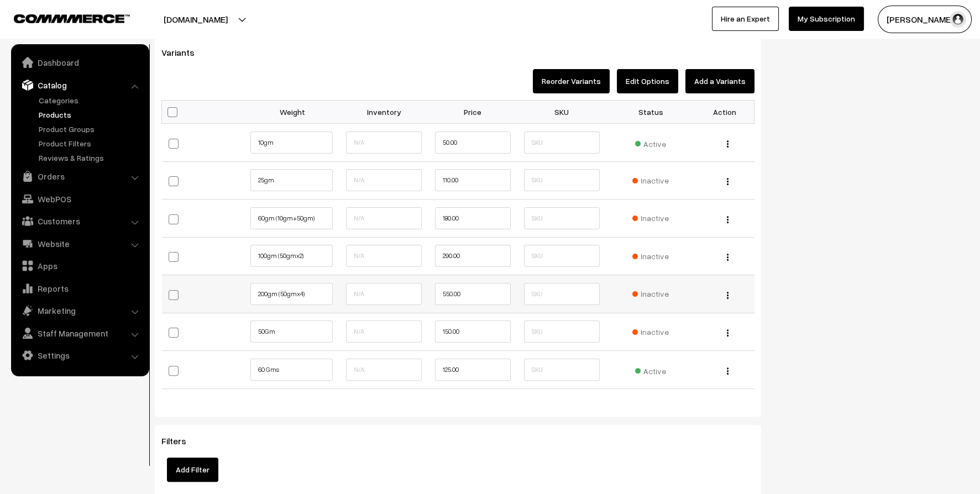
scroll to position [828, 0]
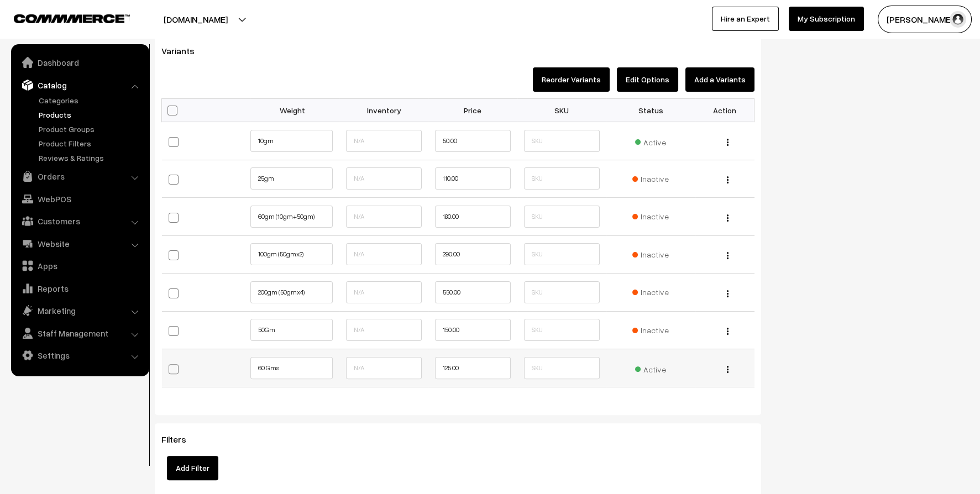
click at [171, 365] on span at bounding box center [174, 369] width 10 height 10
click at [175, 365] on input "checkbox" at bounding box center [178, 367] width 7 height 7
checkbox input "true"
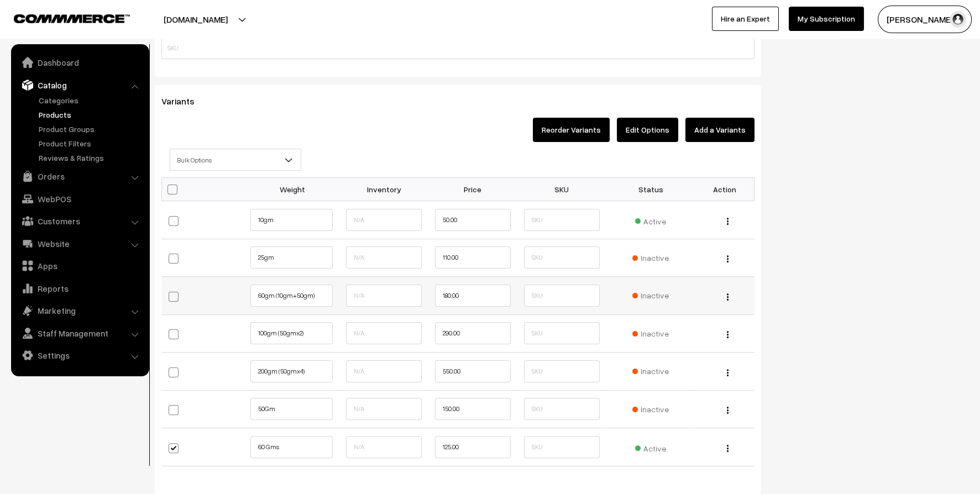
scroll to position [718, 0]
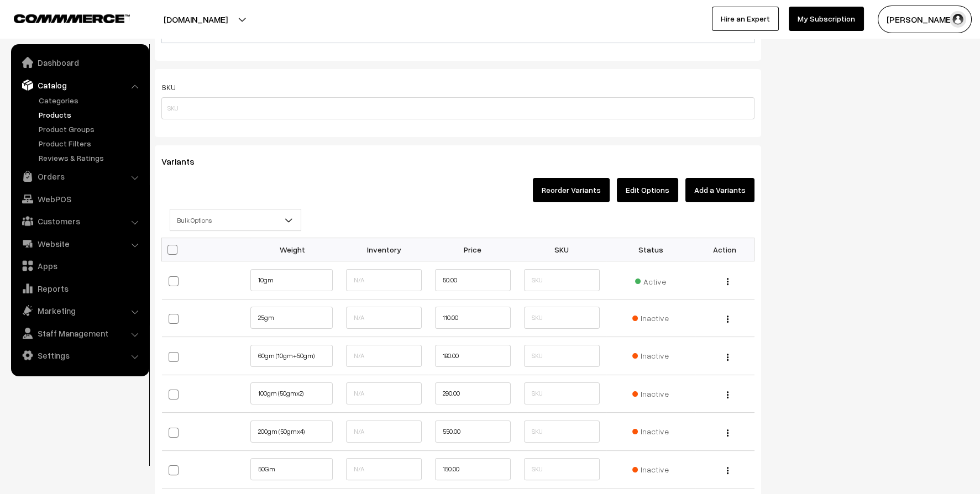
click at [239, 222] on span "Bulk Options" at bounding box center [235, 220] width 130 height 19
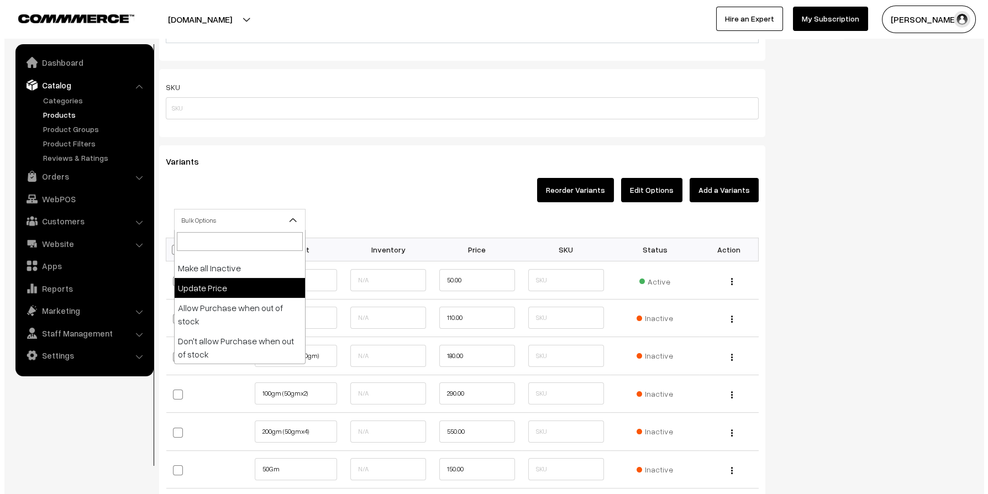
scroll to position [0, 0]
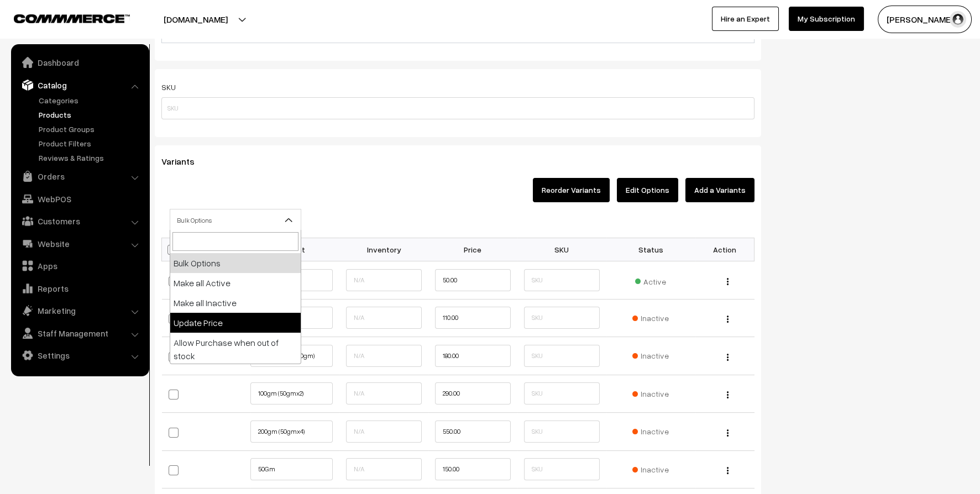
select select "0"
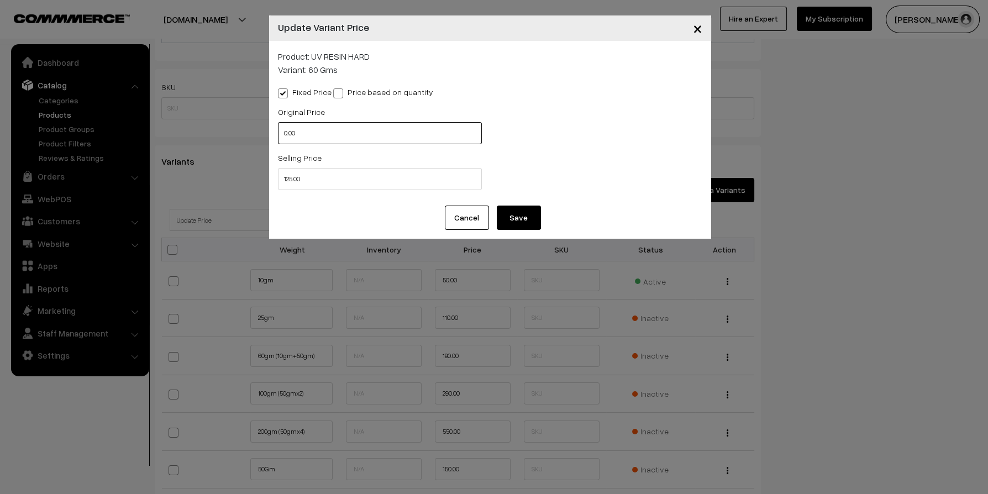
drag, startPoint x: 319, startPoint y: 139, endPoint x: 81, endPoint y: 144, distance: 238.2
click at [81, 144] on div "× Update Variant Price Product: UV RESIN HARD Variant: 60 Gms Fixed Price Price…" at bounding box center [494, 247] width 988 height 494
type input "220"
click at [535, 224] on button "Save" at bounding box center [519, 218] width 44 height 24
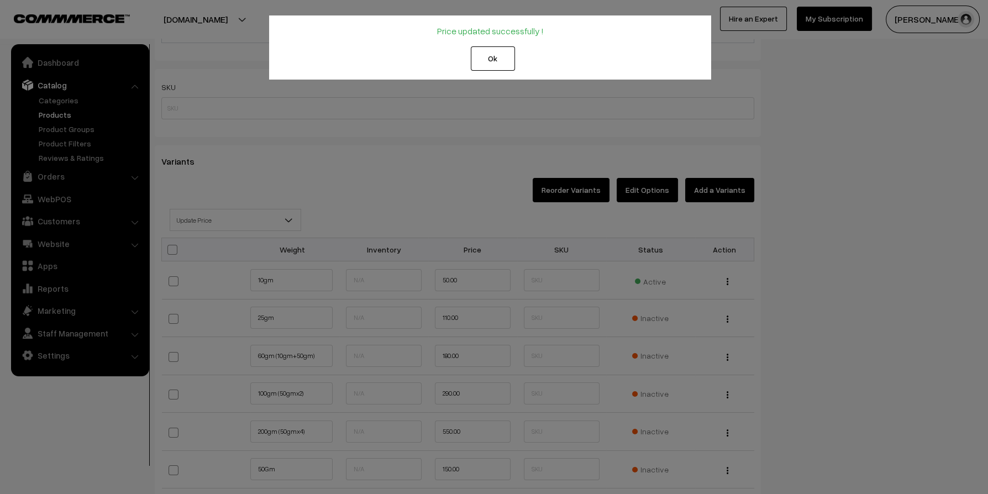
click at [490, 56] on button "Ok" at bounding box center [493, 58] width 44 height 24
drag, startPoint x: 490, startPoint y: 56, endPoint x: 477, endPoint y: 40, distance: 20.8
click at [490, 56] on button "Ok" at bounding box center [493, 58] width 44 height 24
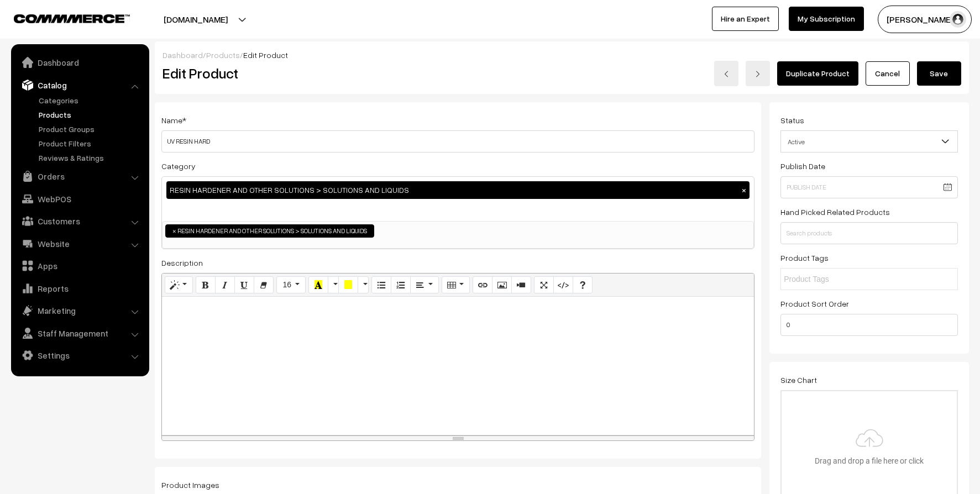
scroll to position [718, 0]
